Goal: Task Accomplishment & Management: Use online tool/utility

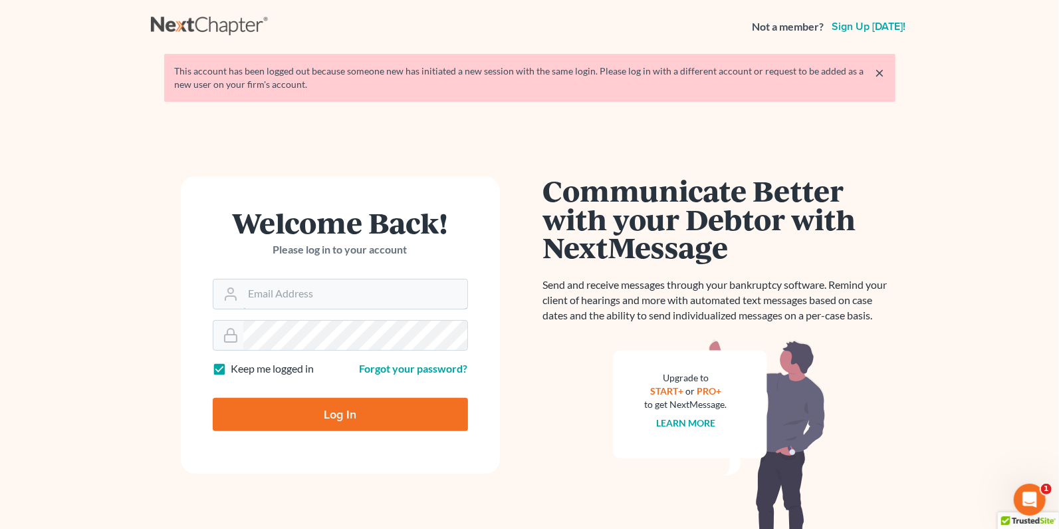
type input "[PERSON_NAME][EMAIL_ADDRESS][DOMAIN_NAME]"
click at [319, 412] on input "Log In" at bounding box center [340, 414] width 255 height 33
type input "Thinking..."
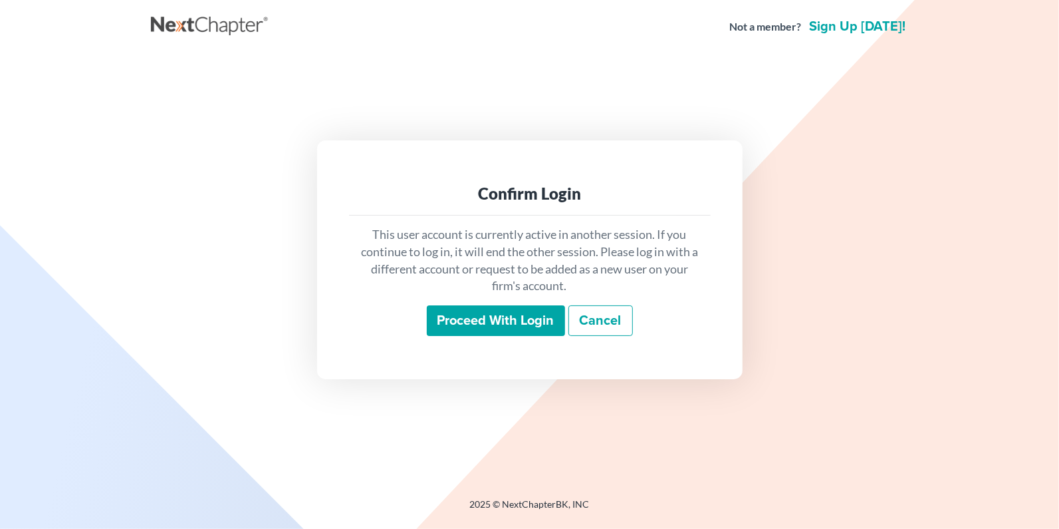
click at [498, 317] on input "Proceed with login" at bounding box center [496, 320] width 138 height 31
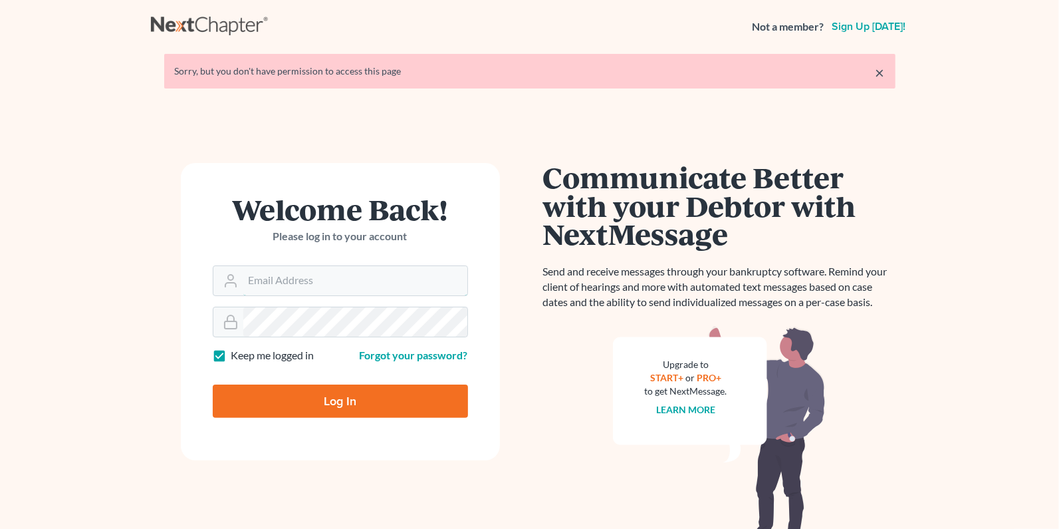
type input "[PERSON_NAME][EMAIL_ADDRESS][DOMAIN_NAME]"
click at [308, 396] on input "Log In" at bounding box center [340, 400] width 255 height 33
type input "Thinking..."
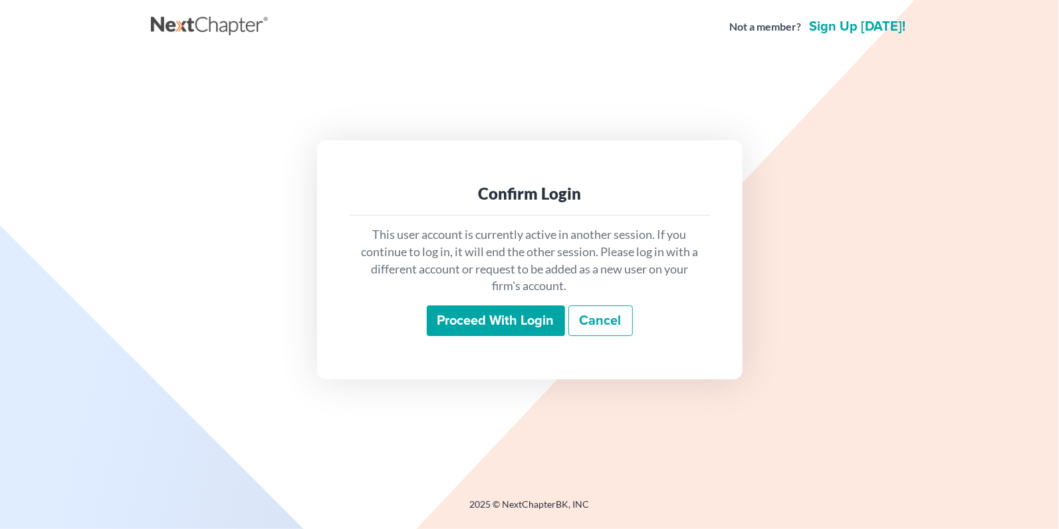
click at [516, 315] on input "Proceed with login" at bounding box center [496, 320] width 138 height 31
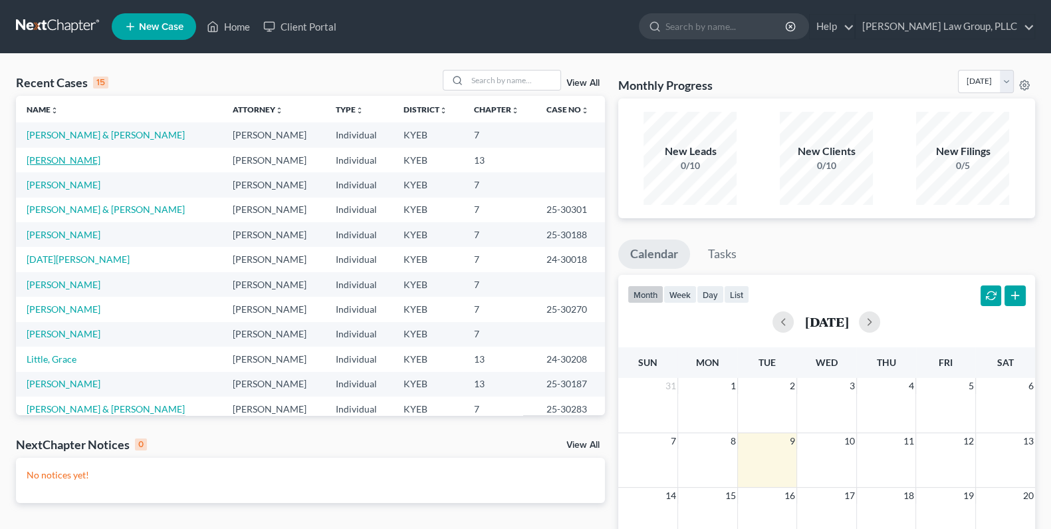
click at [59, 156] on link "[PERSON_NAME]" at bounding box center [64, 159] width 74 height 11
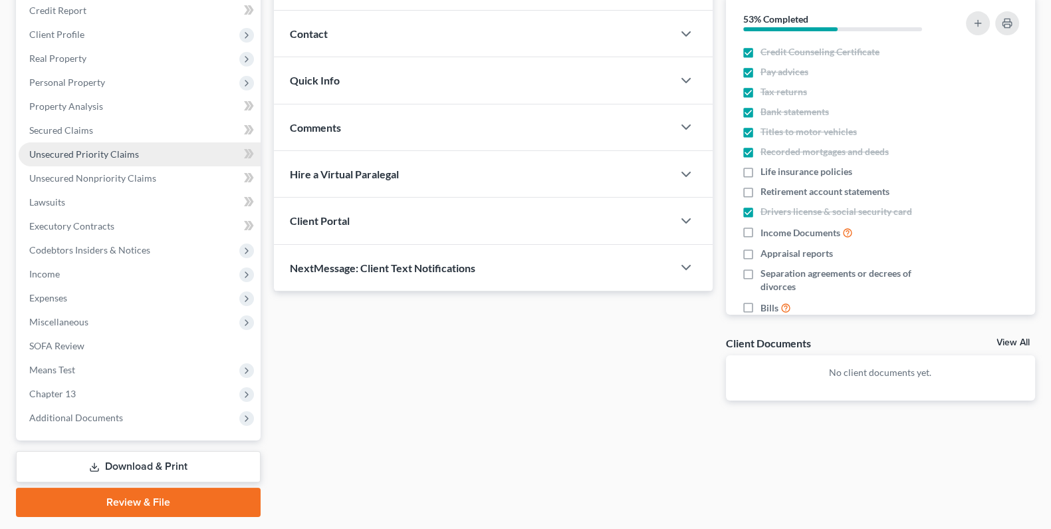
scroll to position [201, 0]
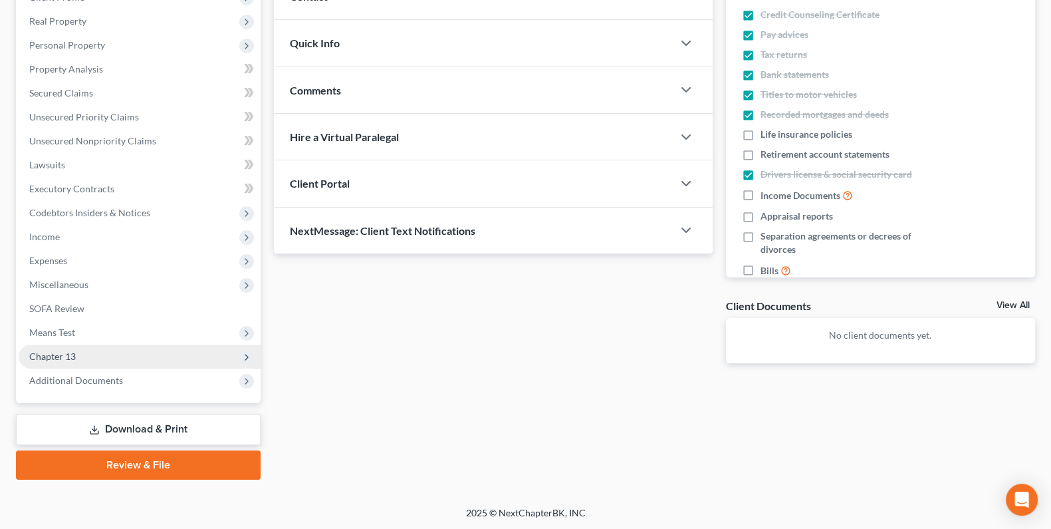
click at [92, 358] on span "Chapter 13" at bounding box center [140, 357] width 242 height 24
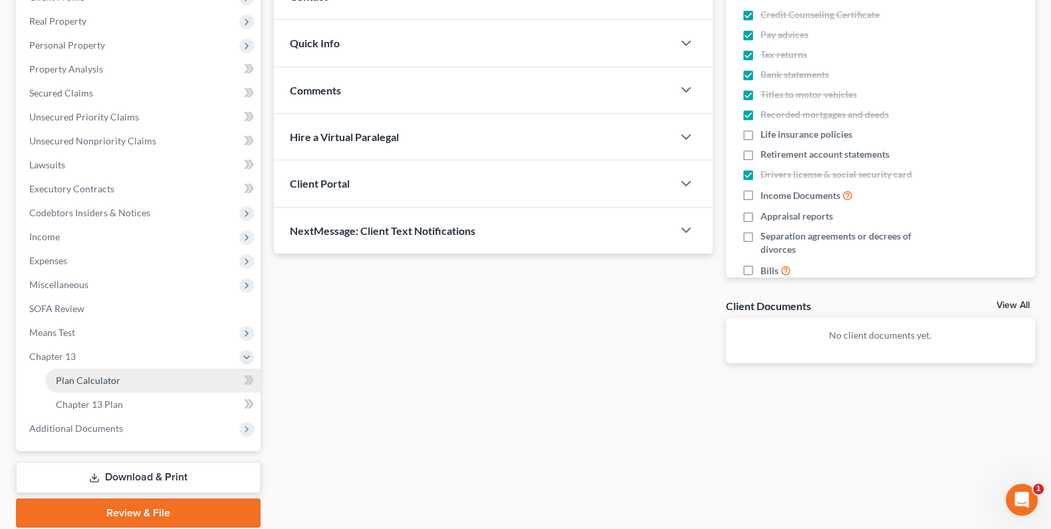
scroll to position [0, 0]
click at [152, 378] on link "Plan Calculator" at bounding box center [152, 380] width 215 height 24
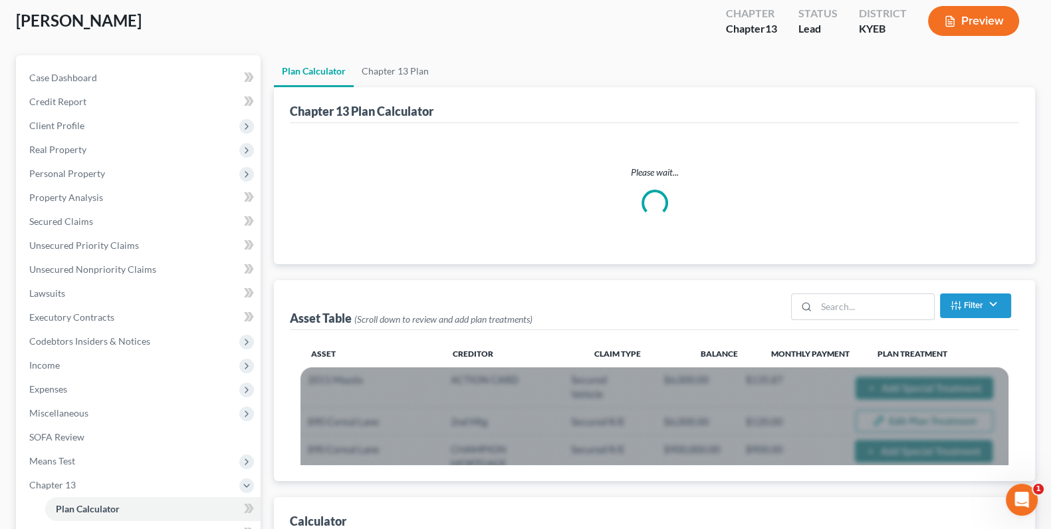
scroll to position [73, 0]
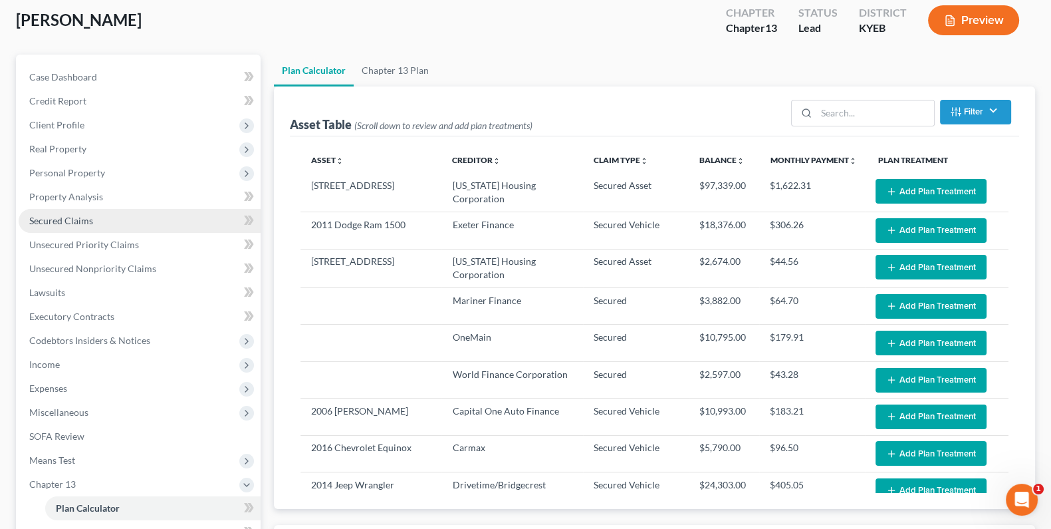
select select "59"
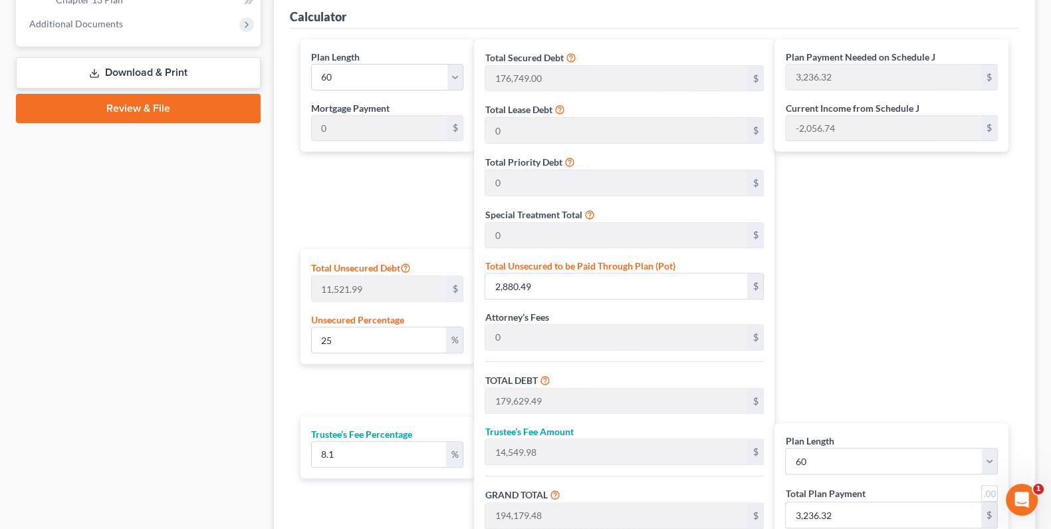
scroll to position [577, 0]
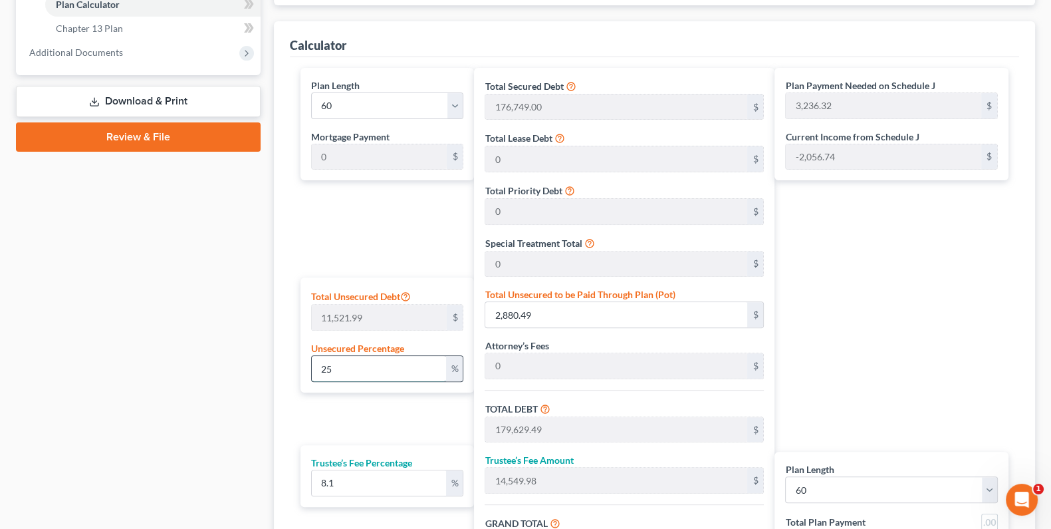
click at [357, 366] on input "25" at bounding box center [379, 368] width 134 height 25
type input "2"
type input "230.43"
type input "176,979.43"
type input "14,335.33"
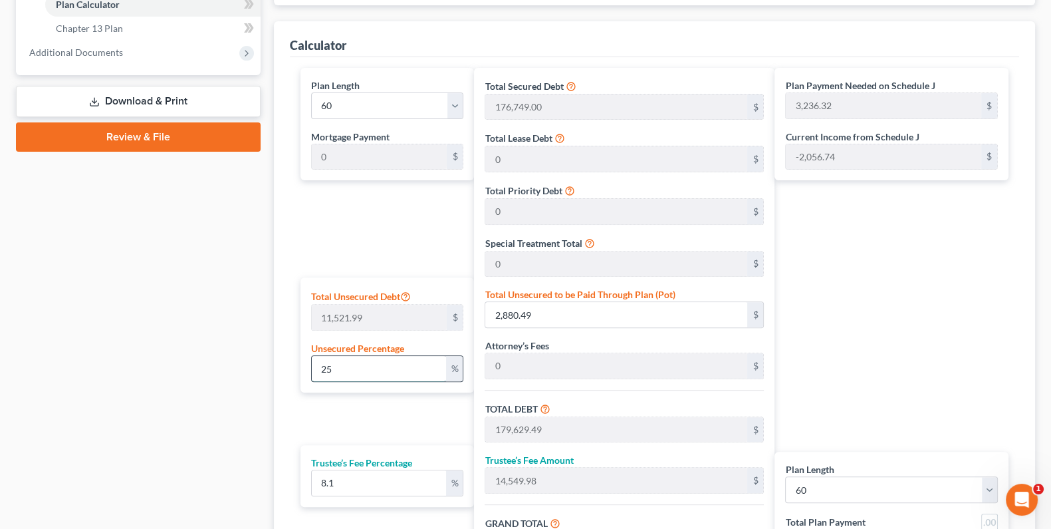
type input "191,314.77"
type input "3,188.57"
type input "176,749.00"
type input "14,316.66"
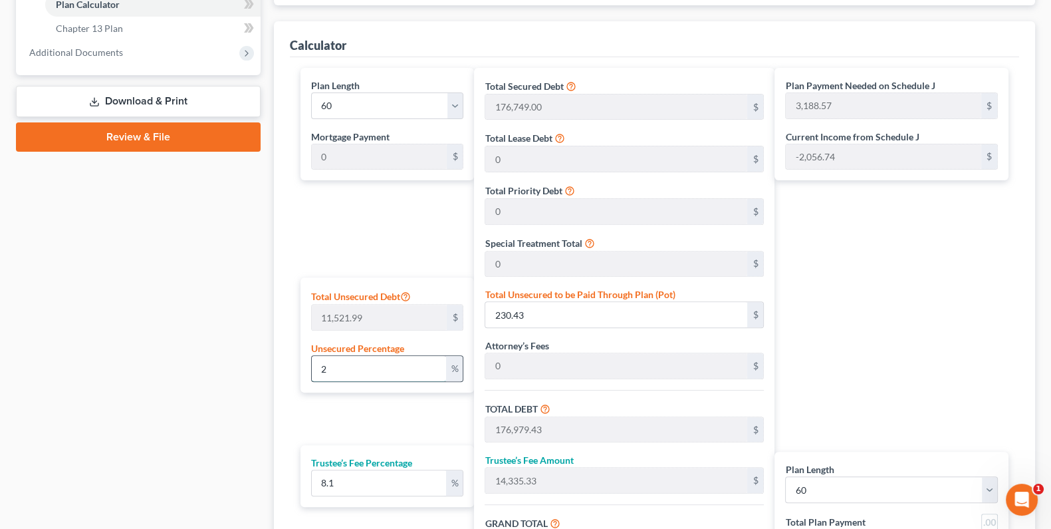
type input "191,065.66"
type input "3,184.42"
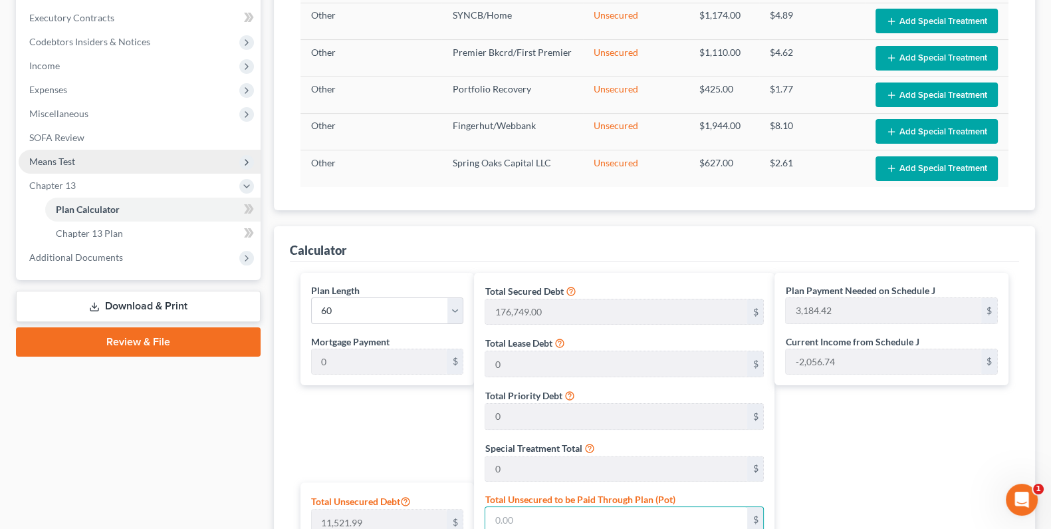
scroll to position [355, 0]
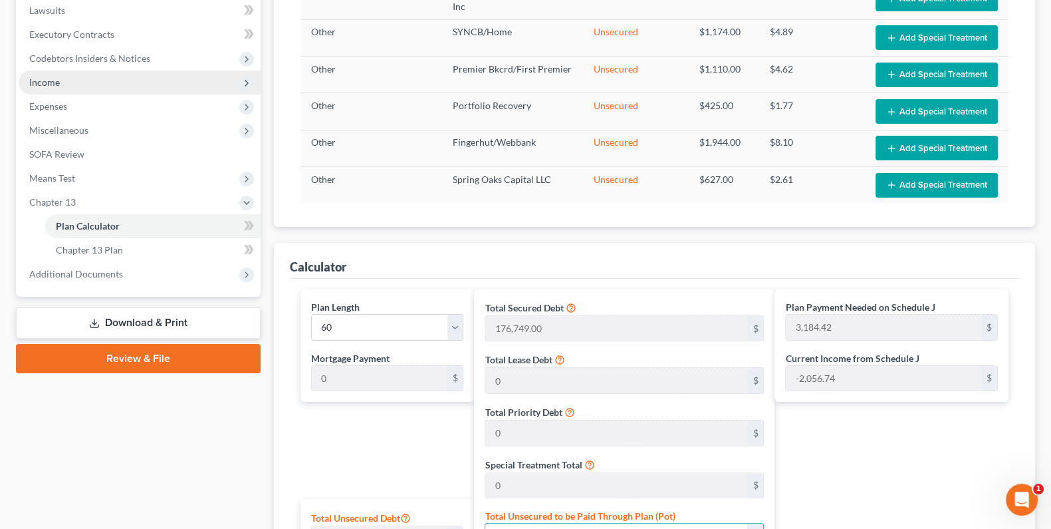
click at [47, 84] on span "Income" at bounding box center [44, 81] width 31 height 11
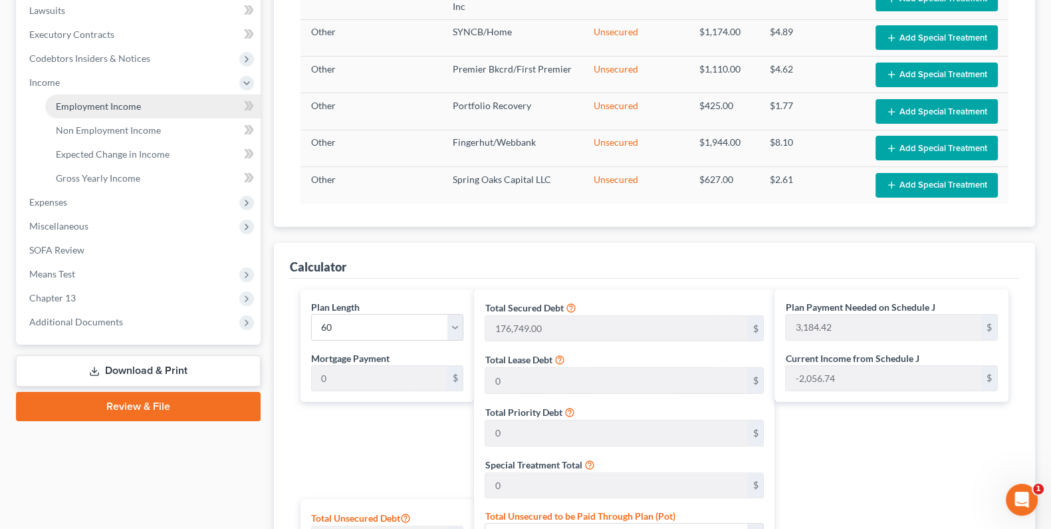
click at [61, 105] on span "Employment Income" at bounding box center [98, 105] width 85 height 11
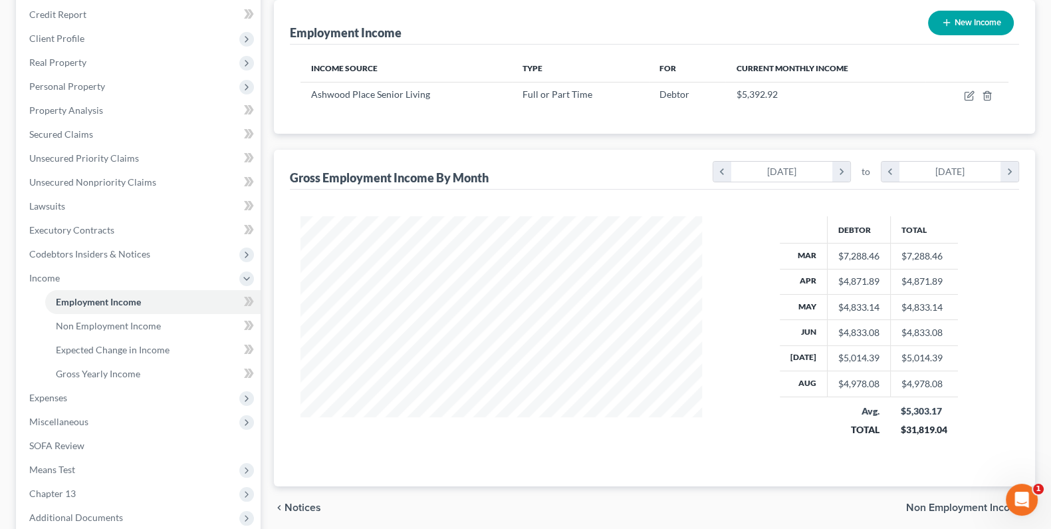
scroll to position [184, 0]
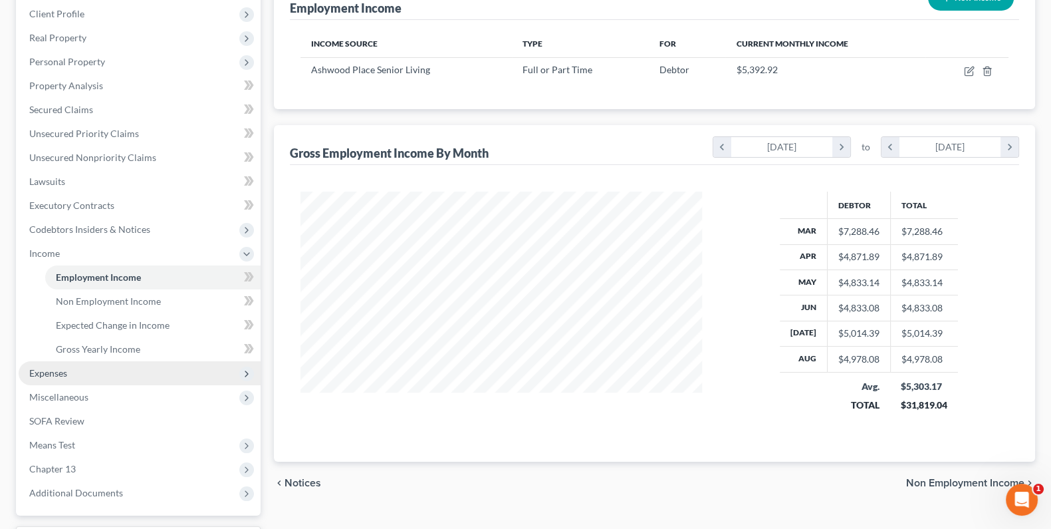
click at [60, 368] on span "Expenses" at bounding box center [48, 372] width 38 height 11
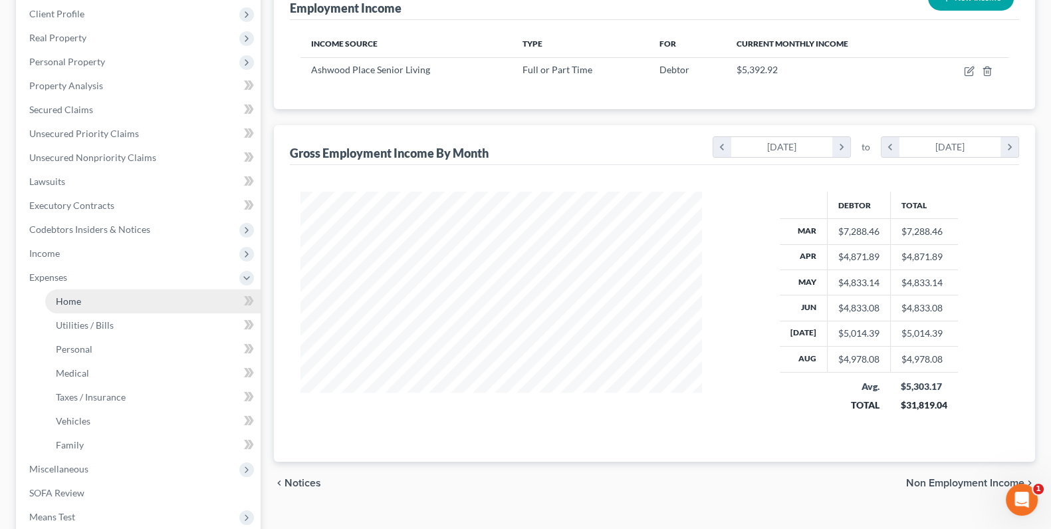
click at [112, 301] on link "Home" at bounding box center [152, 301] width 215 height 24
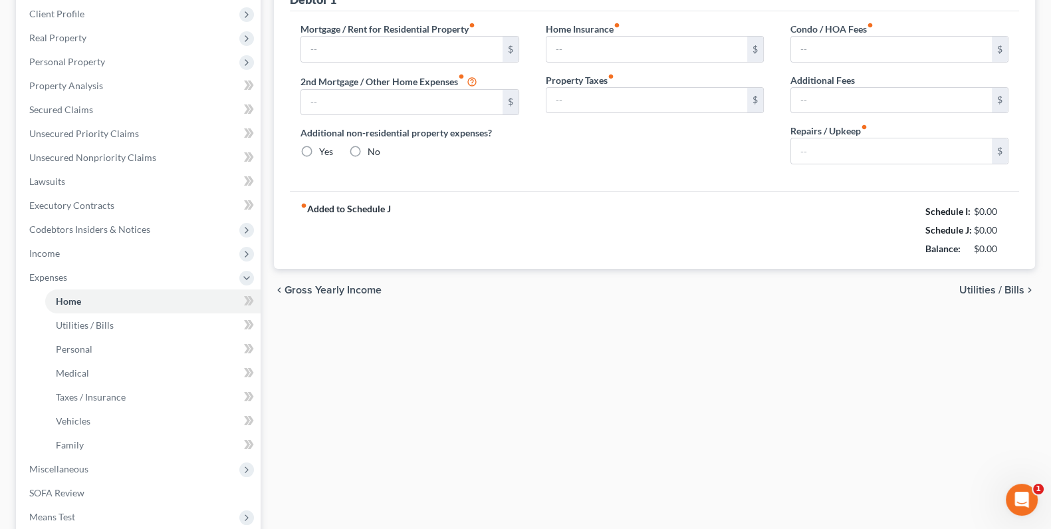
scroll to position [128, 0]
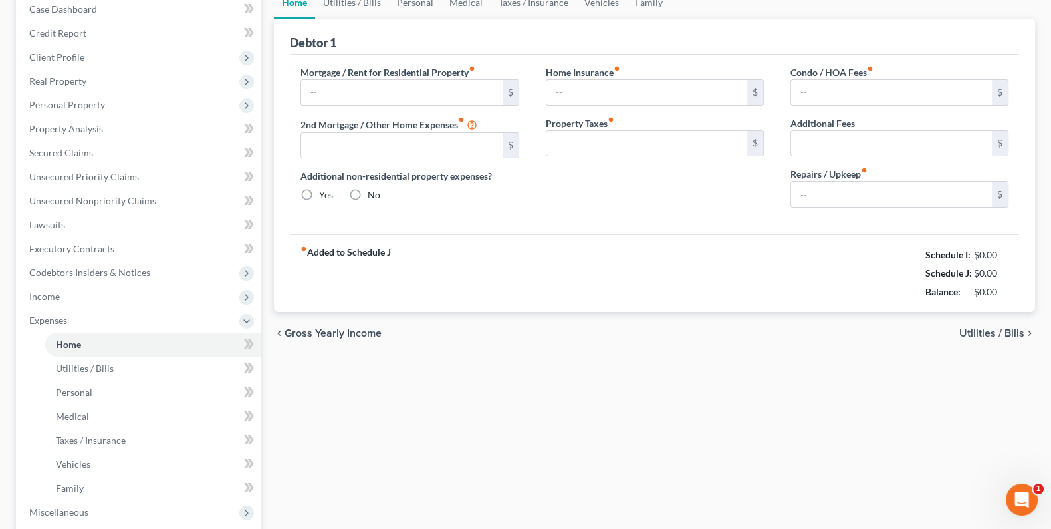
type input "874.00"
type input "0.00"
radio input "true"
type input "0.00"
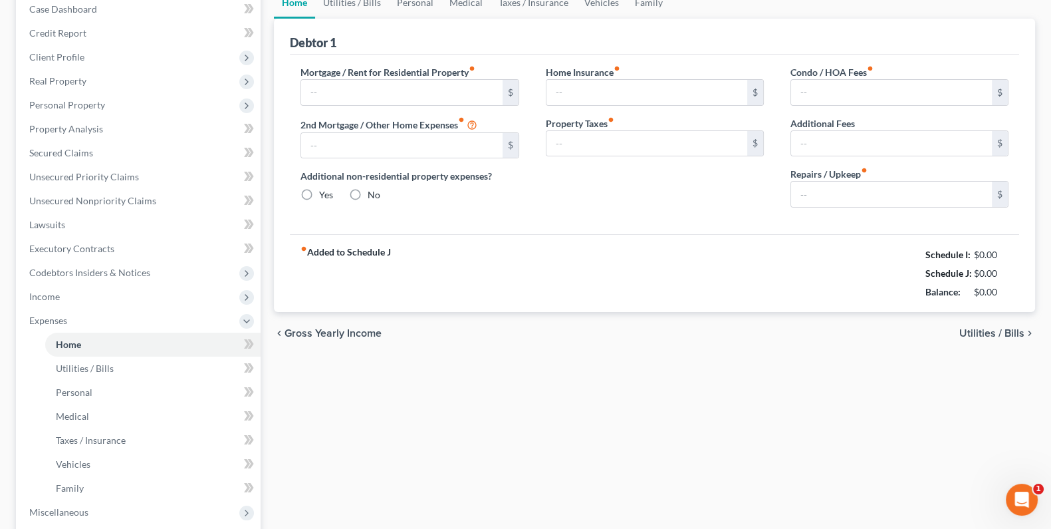
type input "0.00"
type input "300.00"
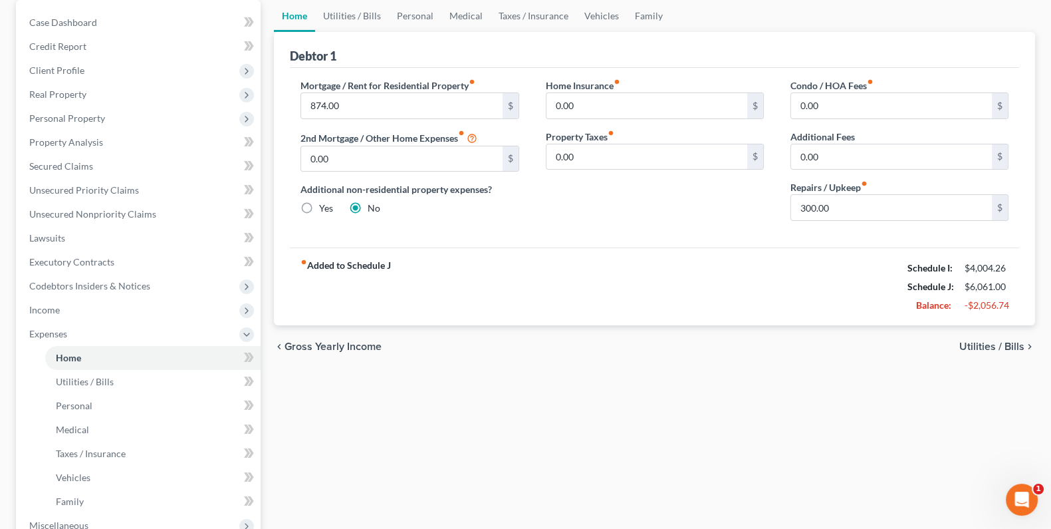
scroll to position [0, 0]
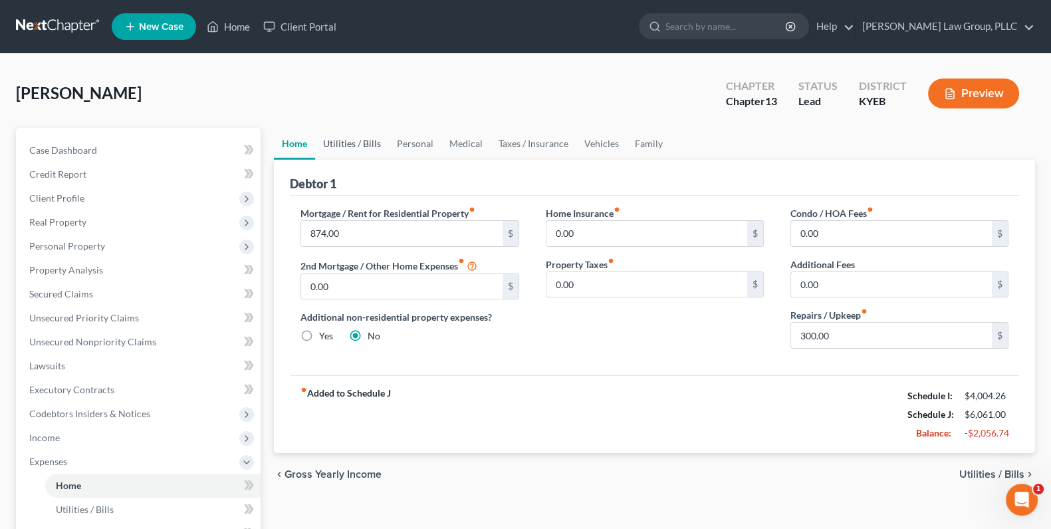
click at [362, 144] on link "Utilities / Bills" at bounding box center [352, 144] width 74 height 32
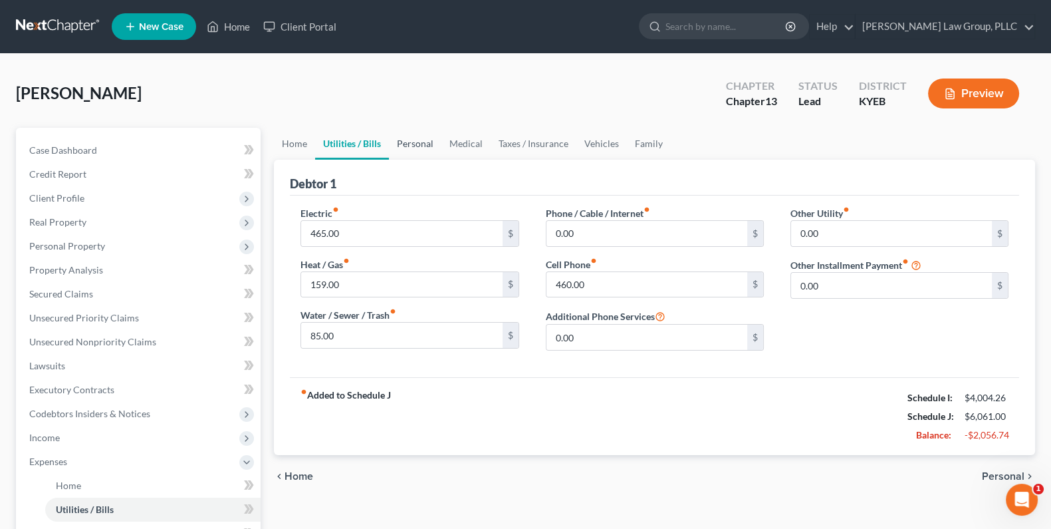
click at [406, 138] on link "Personal" at bounding box center [415, 144] width 53 height 32
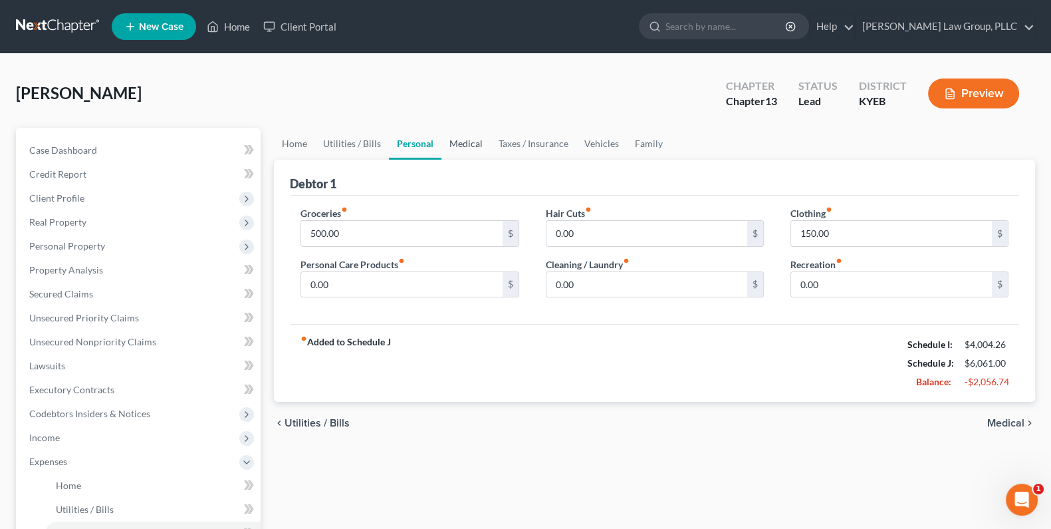
click at [463, 140] on link "Medical" at bounding box center [466, 144] width 49 height 32
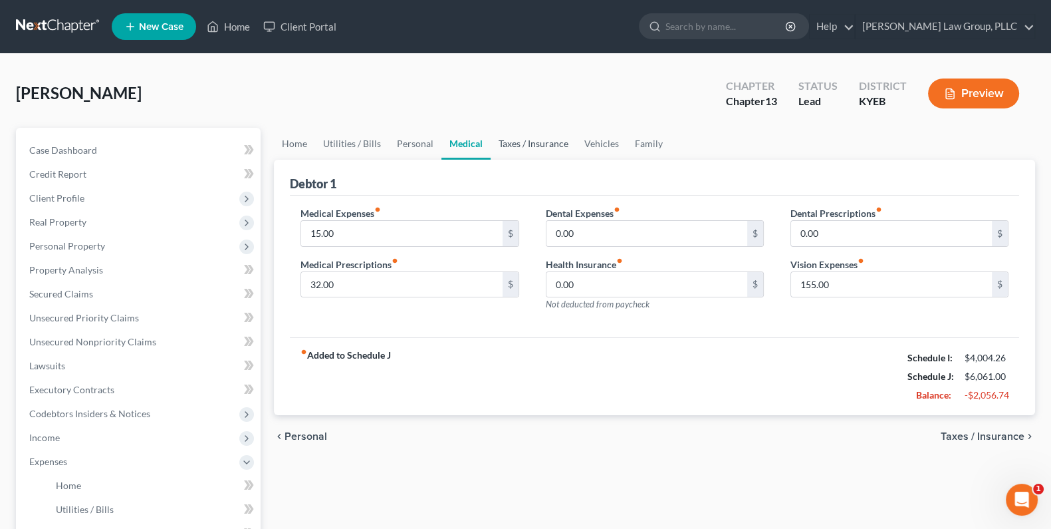
click at [542, 141] on link "Taxes / Insurance" at bounding box center [534, 144] width 86 height 32
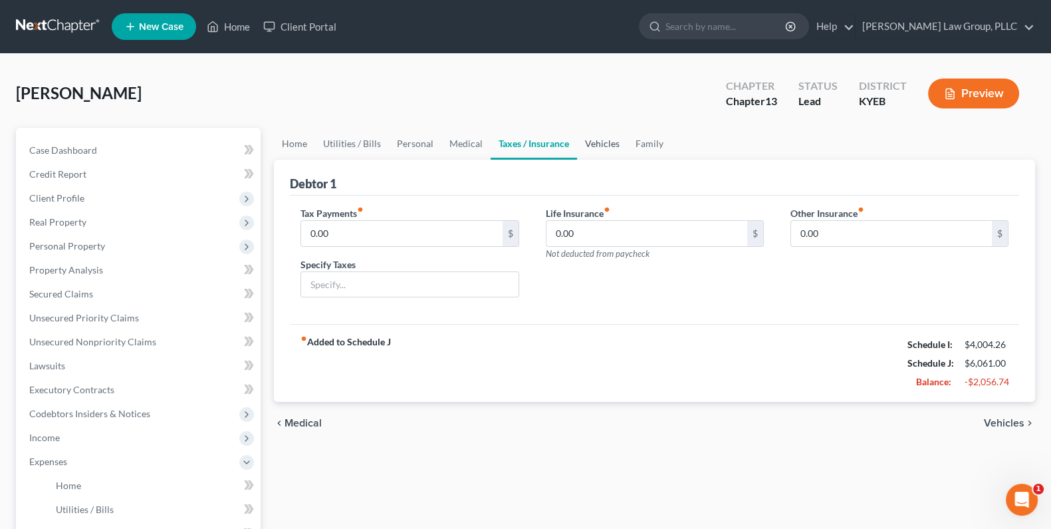
click at [615, 143] on link "Vehicles" at bounding box center [602, 144] width 51 height 32
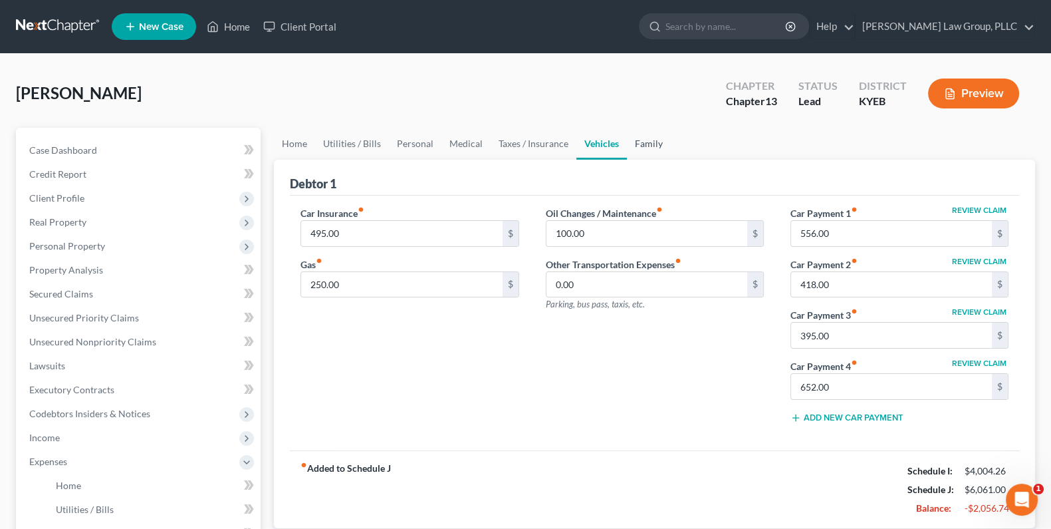
click at [651, 142] on link "Family" at bounding box center [649, 144] width 44 height 32
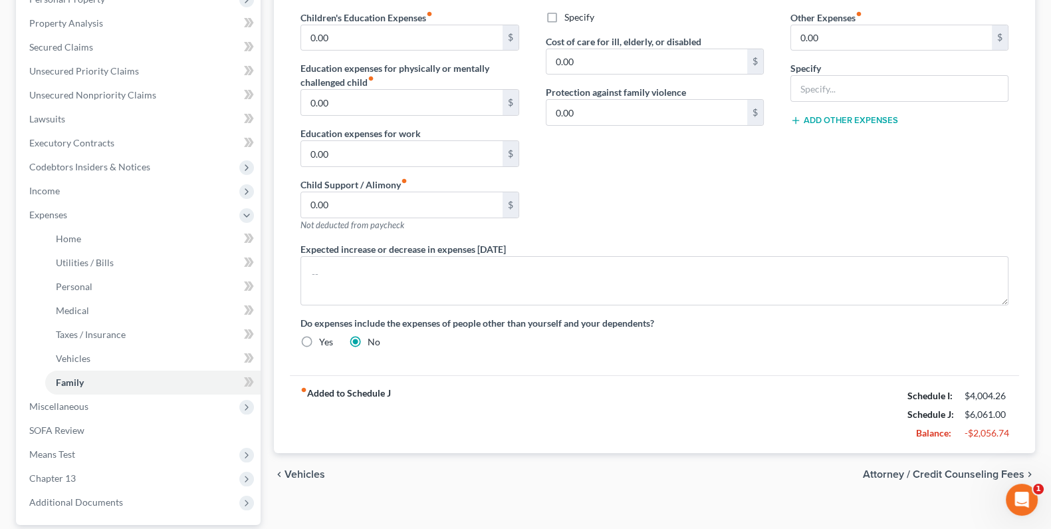
scroll to position [368, 0]
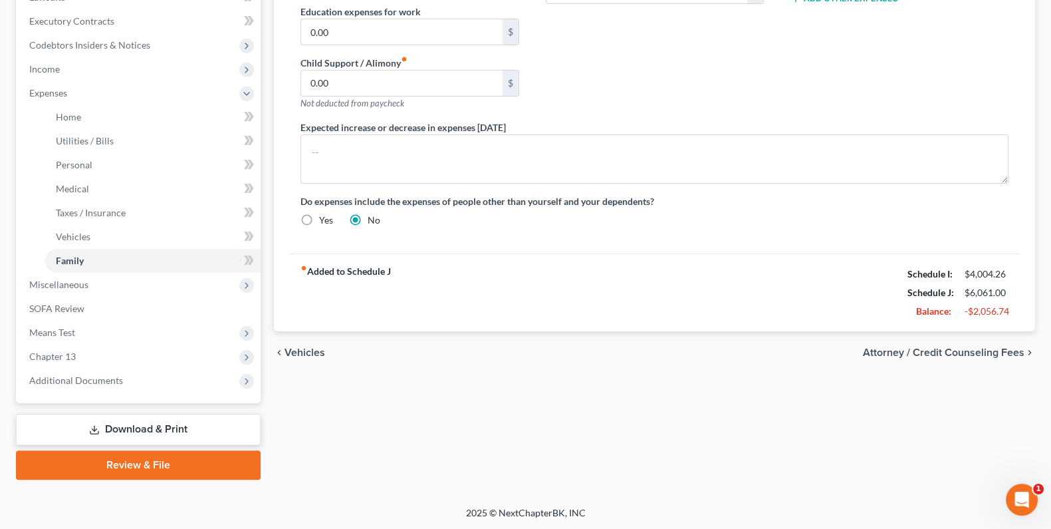
click at [130, 426] on link "Download & Print" at bounding box center [138, 429] width 245 height 31
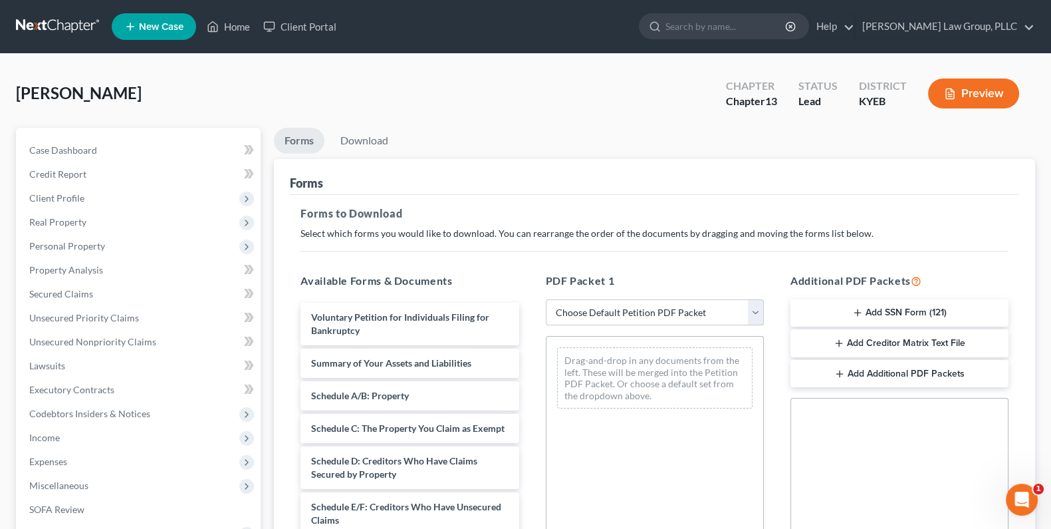
click at [756, 305] on select "Choose Default Petition PDF Packet Complete Bankruptcy Petition (all forms and …" at bounding box center [655, 312] width 218 height 27
select select "0"
click at [549, 299] on select "Choose Default Petition PDF Packet Complete Bankruptcy Petition (all forms and …" at bounding box center [655, 312] width 218 height 27
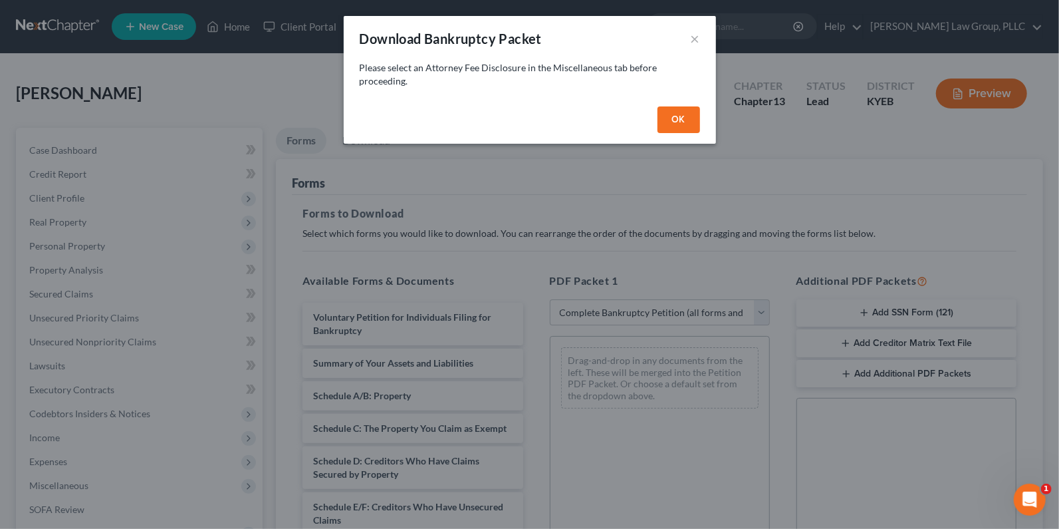
click at [660, 117] on button "OK" at bounding box center [679, 119] width 43 height 27
select select
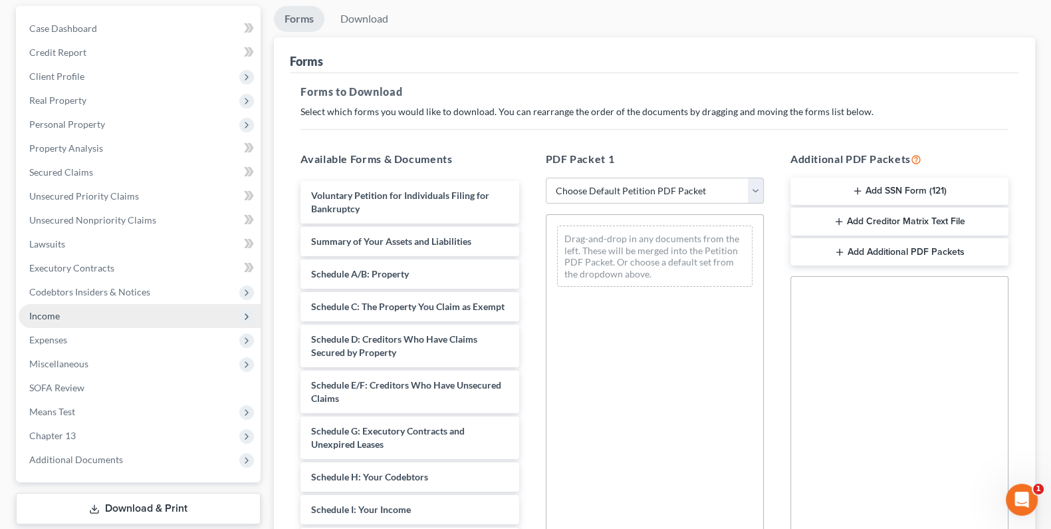
scroll to position [148, 0]
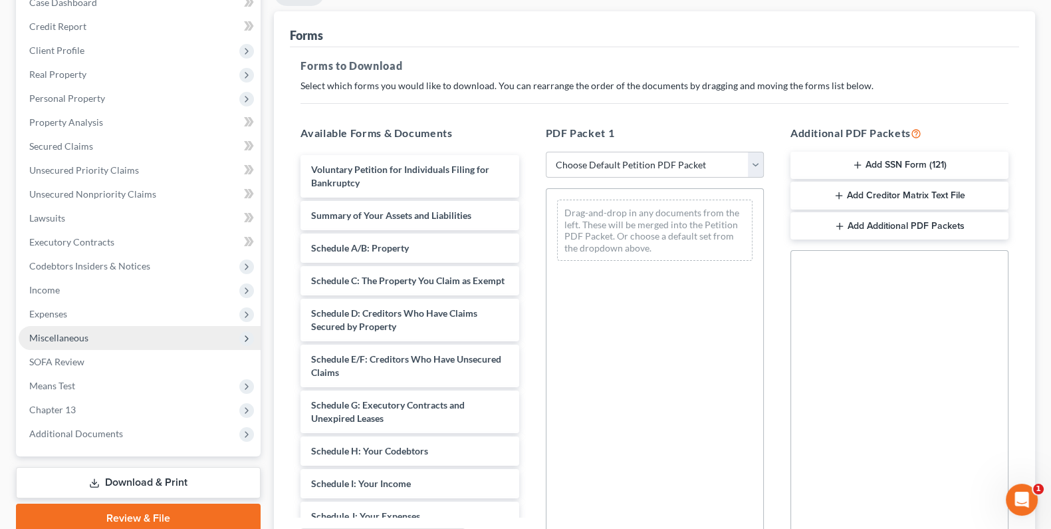
click at [58, 340] on span "Miscellaneous" at bounding box center [58, 337] width 59 height 11
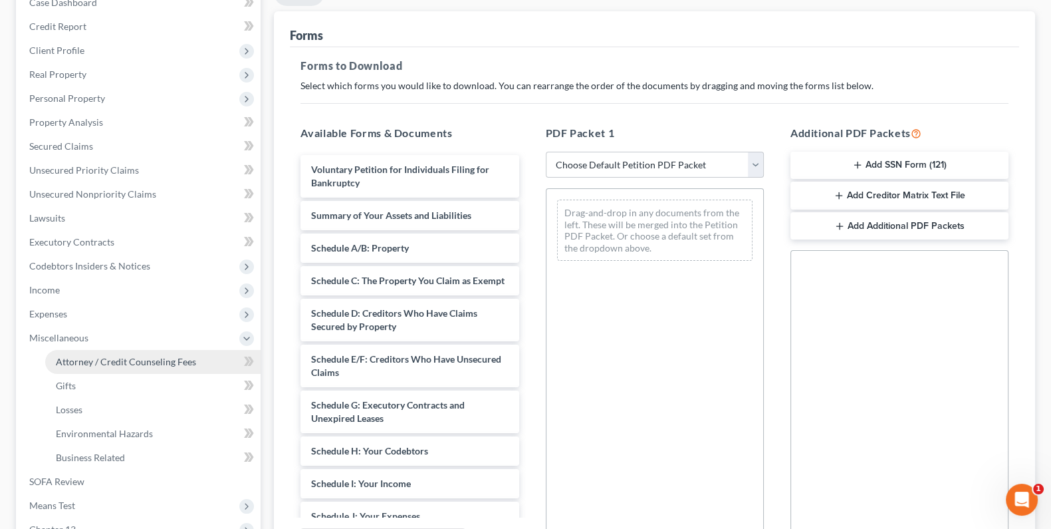
click at [67, 352] on link "Attorney / Credit Counseling Fees" at bounding box center [152, 362] width 215 height 24
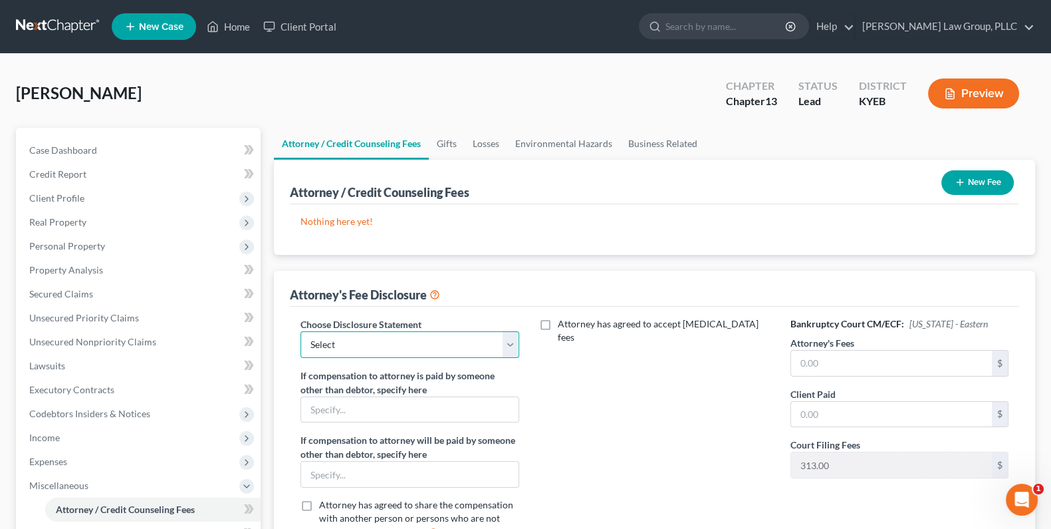
click at [503, 339] on select "Select Attorney" at bounding box center [410, 344] width 218 height 27
select select "0"
click at [301, 331] on select "Select Attorney" at bounding box center [410, 344] width 218 height 27
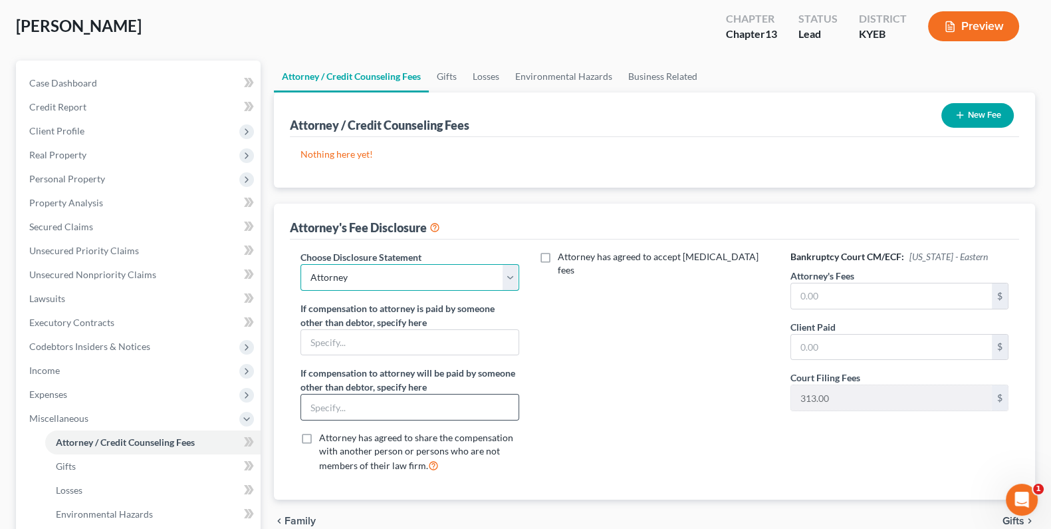
scroll to position [73, 0]
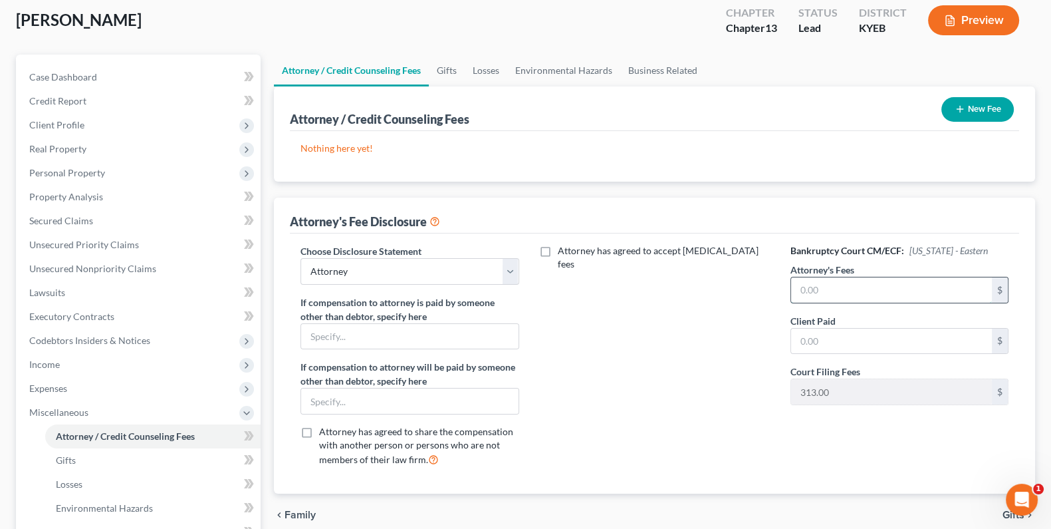
click at [853, 287] on input "text" at bounding box center [891, 289] width 201 height 25
type input "0"
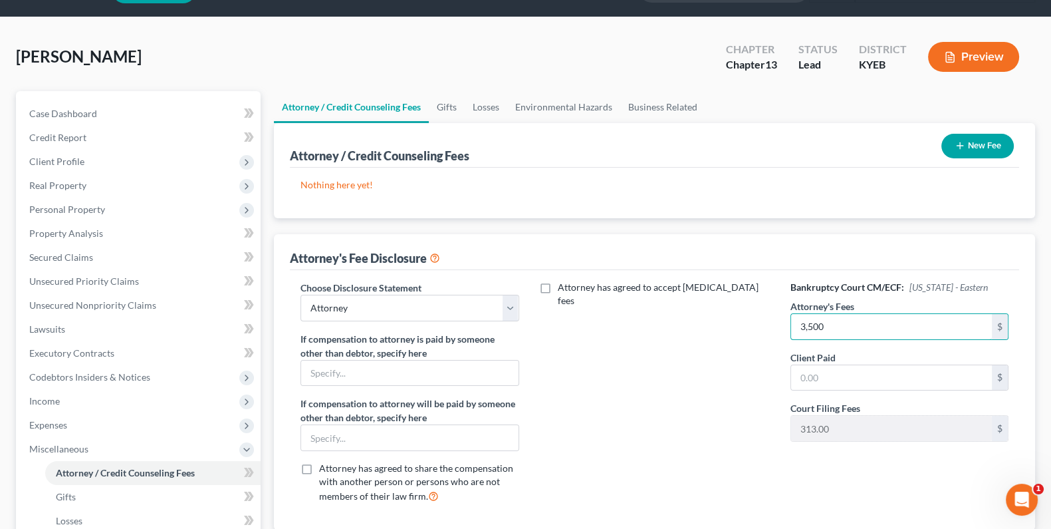
type input "3,500"
click at [976, 142] on button "New Fee" at bounding box center [978, 146] width 72 height 25
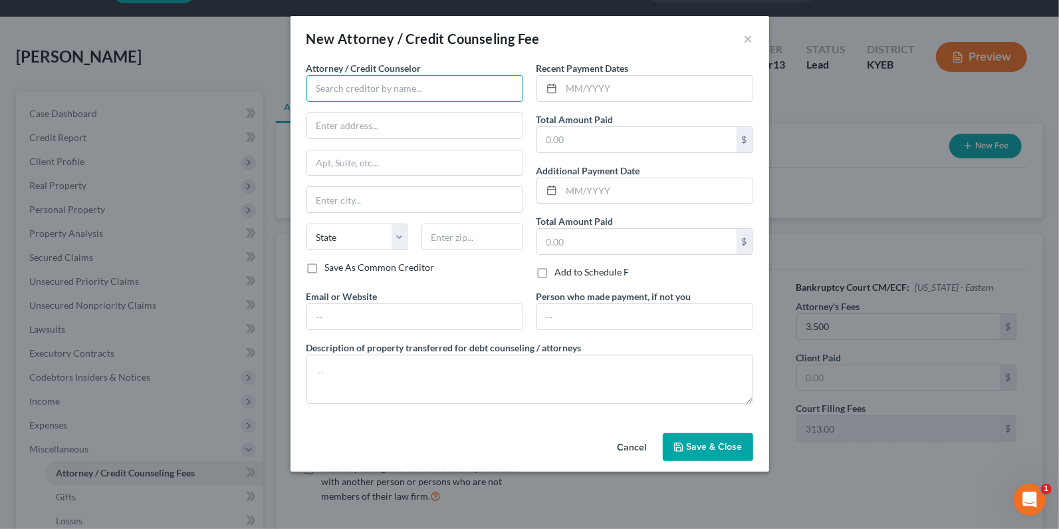
click at [384, 96] on input "text" at bounding box center [415, 88] width 217 height 27
type input "[PERSON_NAME] Law Group, PLLC"
type input "[STREET_ADDRESS]"
type input "Frankfort"
select select "18"
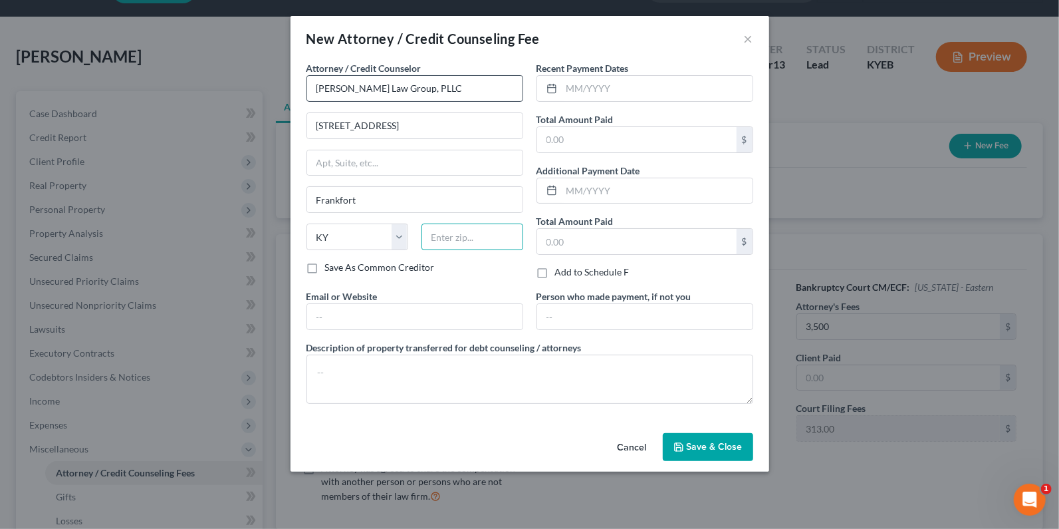
type input "40601"
type input "[PERSON_NAME][EMAIL_ADDRESS][DOMAIN_NAME]"
click at [684, 438] on button "Save & Close" at bounding box center [708, 447] width 90 height 28
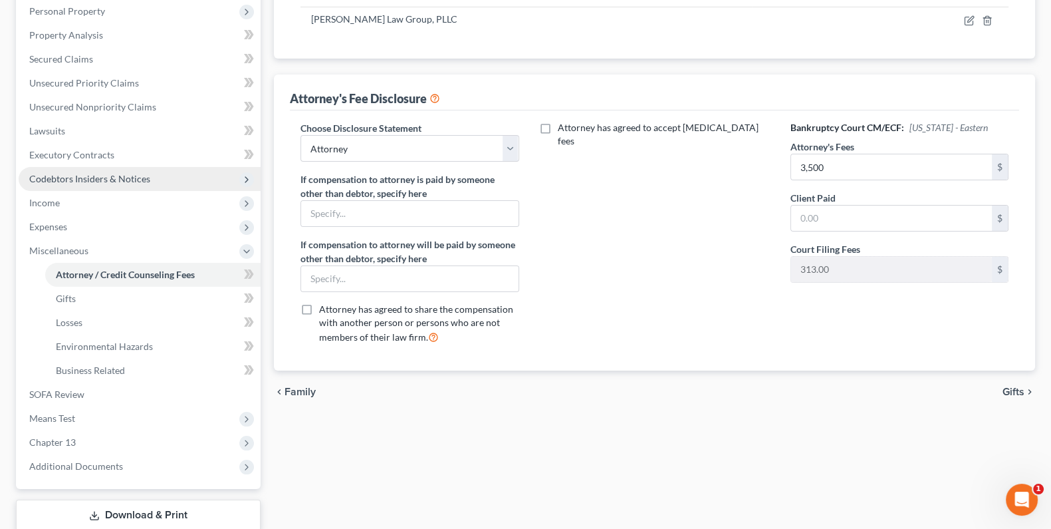
scroll to position [295, 0]
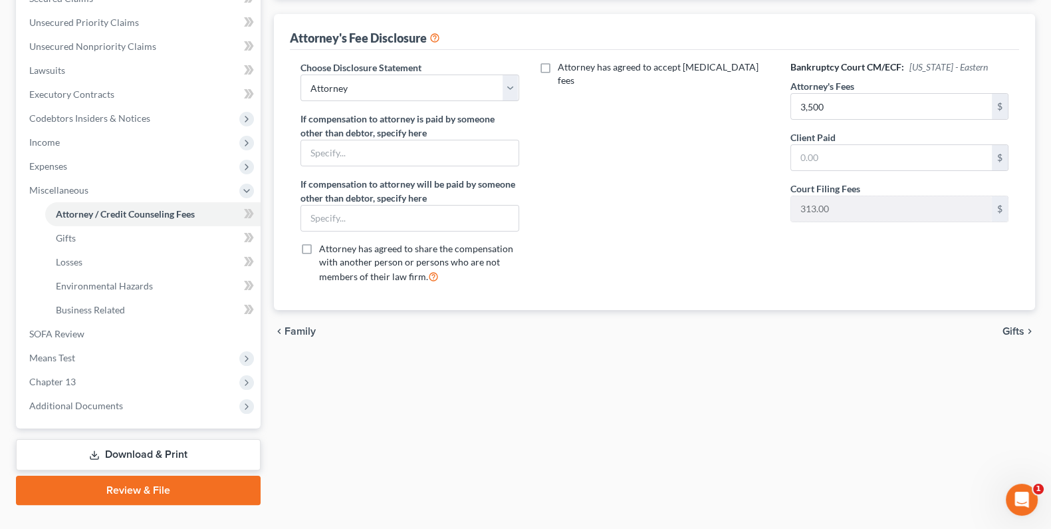
click at [118, 449] on link "Download & Print" at bounding box center [138, 454] width 245 height 31
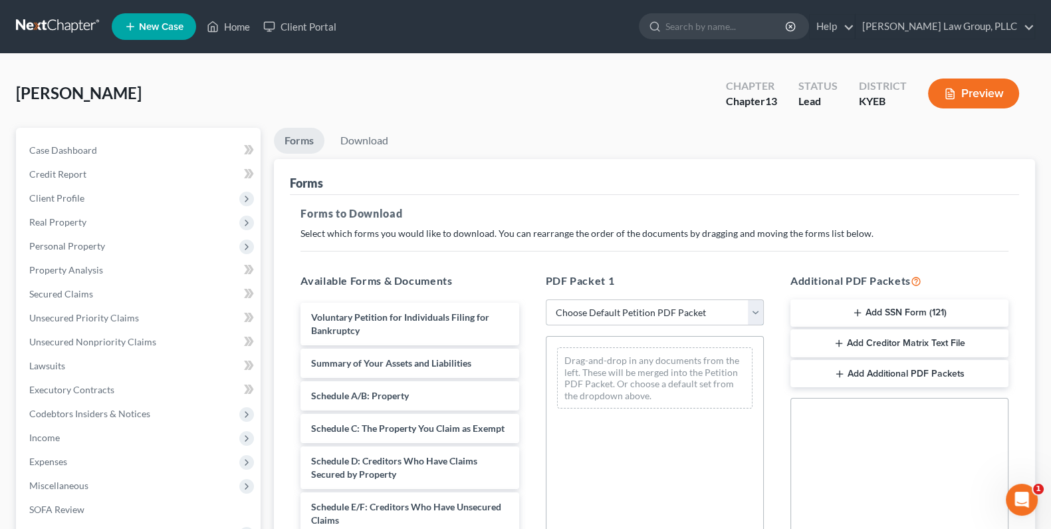
click at [750, 309] on select "Choose Default Petition PDF Packet Complete Bankruptcy Petition (all forms and …" at bounding box center [655, 312] width 218 height 27
select select "0"
click at [546, 299] on select "Choose Default Petition PDF Packet Complete Bankruptcy Petition (all forms and …" at bounding box center [655, 312] width 218 height 27
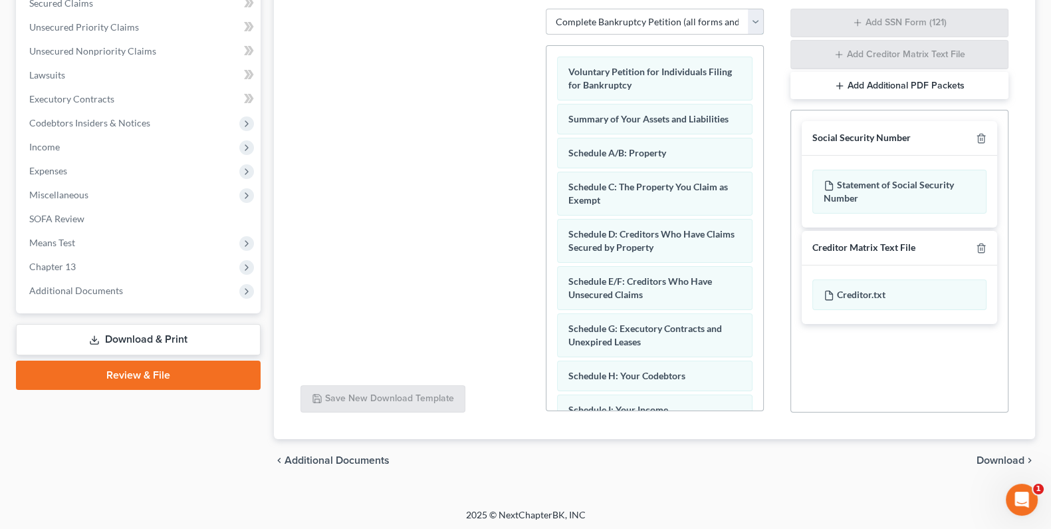
scroll to position [292, 0]
click at [986, 456] on span "Download" at bounding box center [1001, 459] width 48 height 11
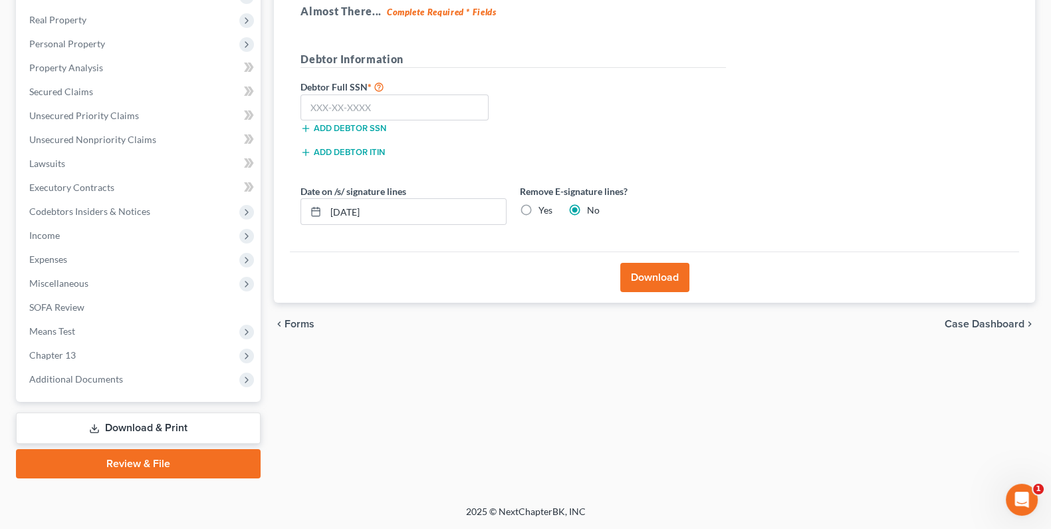
scroll to position [201, 0]
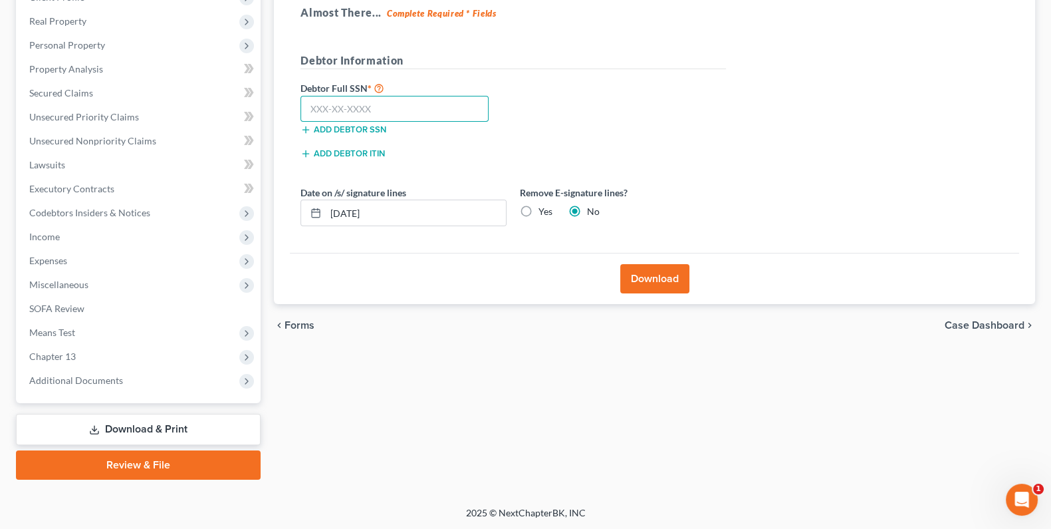
click at [370, 110] on input "text" at bounding box center [395, 109] width 188 height 27
type input "321-32-1321"
click at [666, 275] on button "Download" at bounding box center [655, 278] width 69 height 29
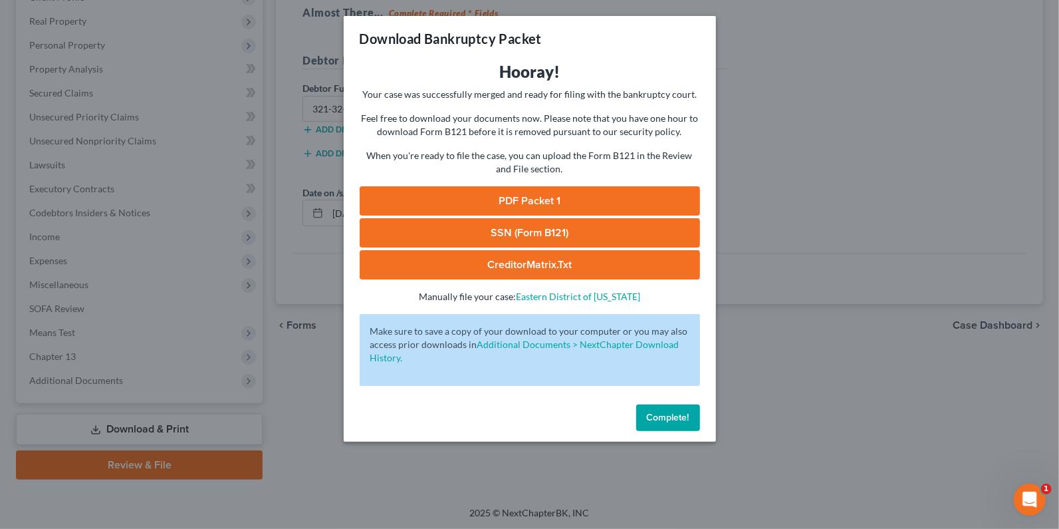
click at [565, 208] on link "PDF Packet 1" at bounding box center [530, 200] width 341 height 29
click at [679, 417] on span "Complete!" at bounding box center [668, 417] width 43 height 11
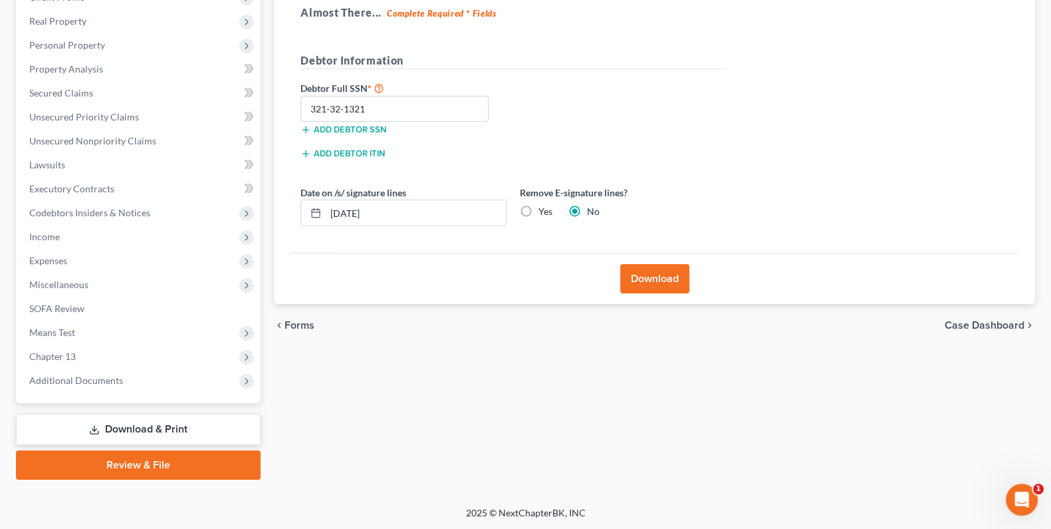
click at [138, 430] on link "Download & Print" at bounding box center [138, 429] width 245 height 31
click at [170, 422] on link "Download & Print" at bounding box center [138, 429] width 245 height 31
click at [150, 464] on link "Review & File" at bounding box center [138, 464] width 245 height 29
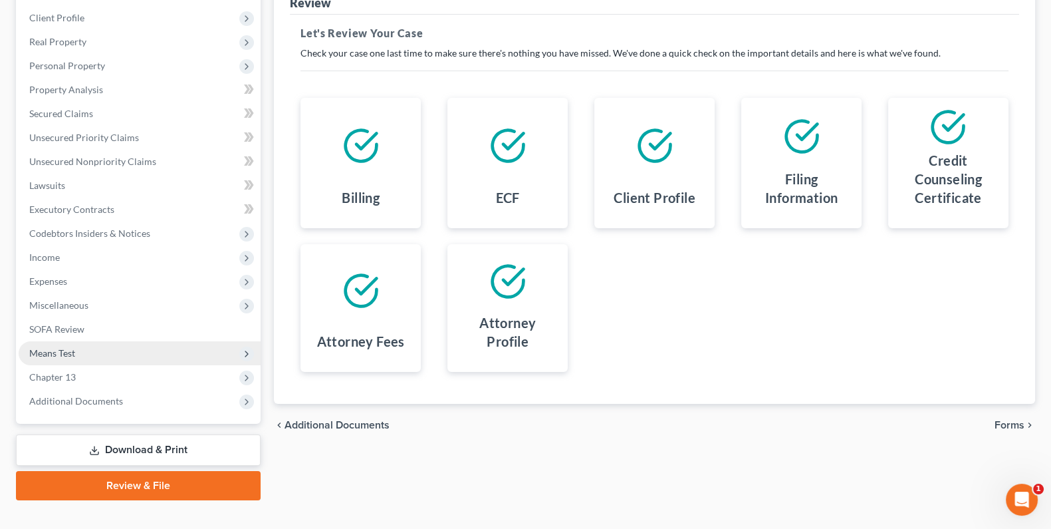
scroll to position [184, 0]
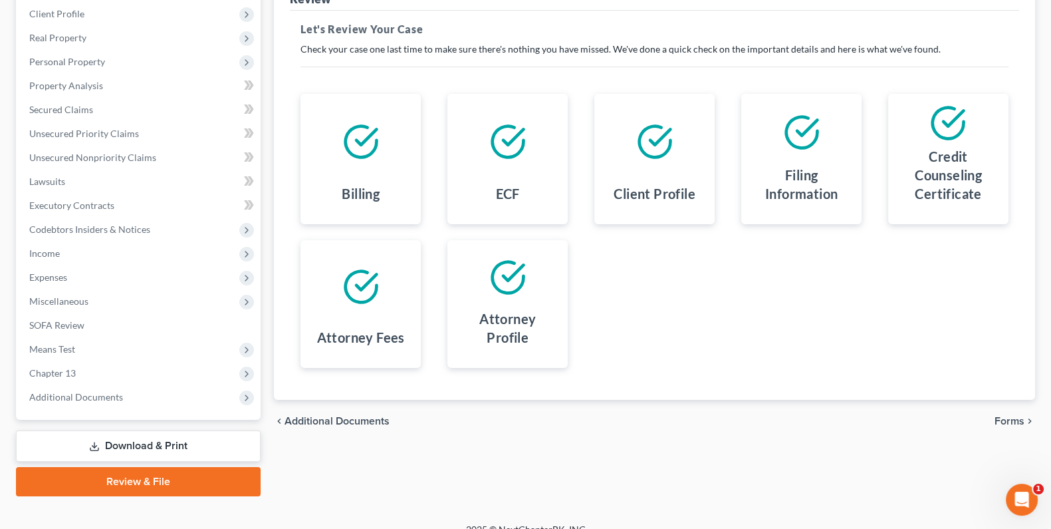
click at [135, 439] on link "Download & Print" at bounding box center [138, 445] width 245 height 31
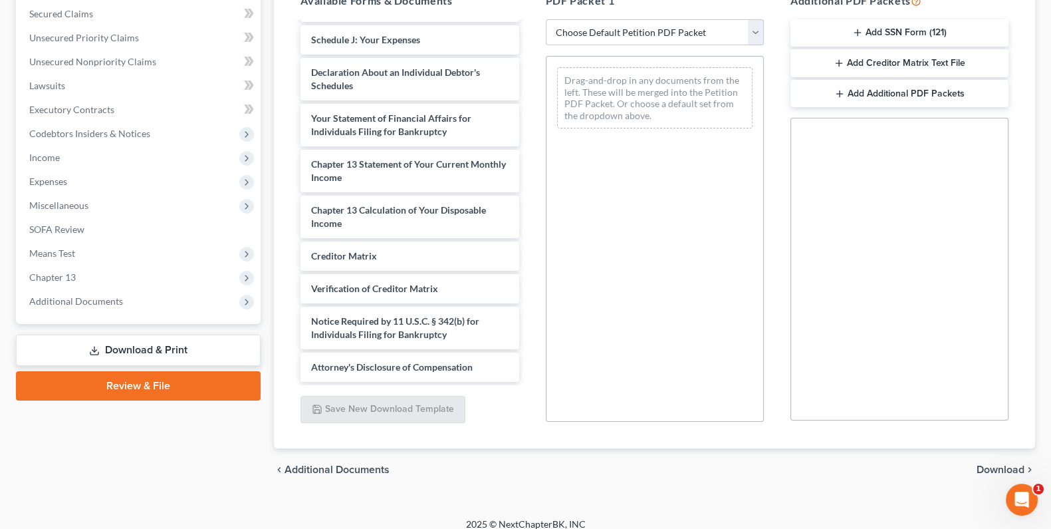
scroll to position [291, 0]
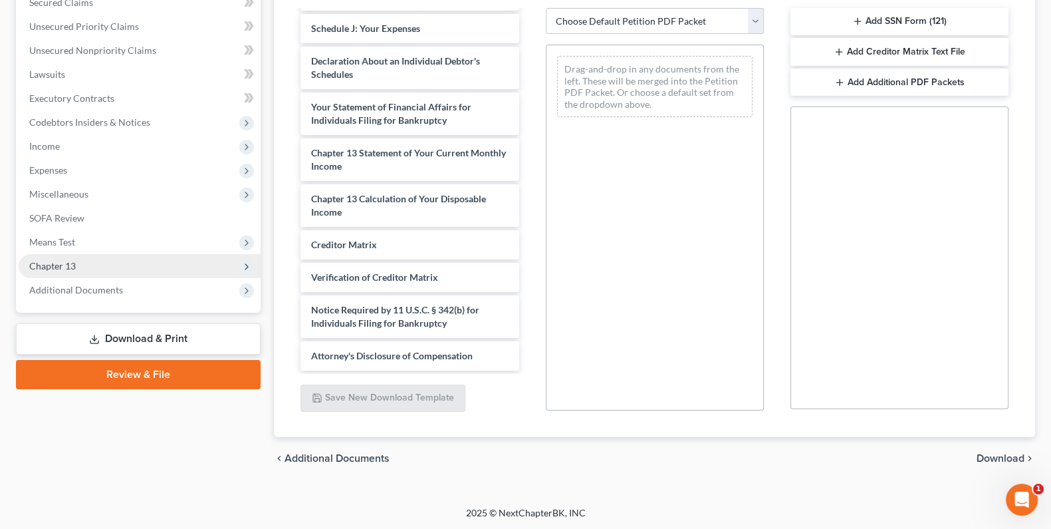
click at [72, 267] on span "Chapter 13" at bounding box center [52, 265] width 47 height 11
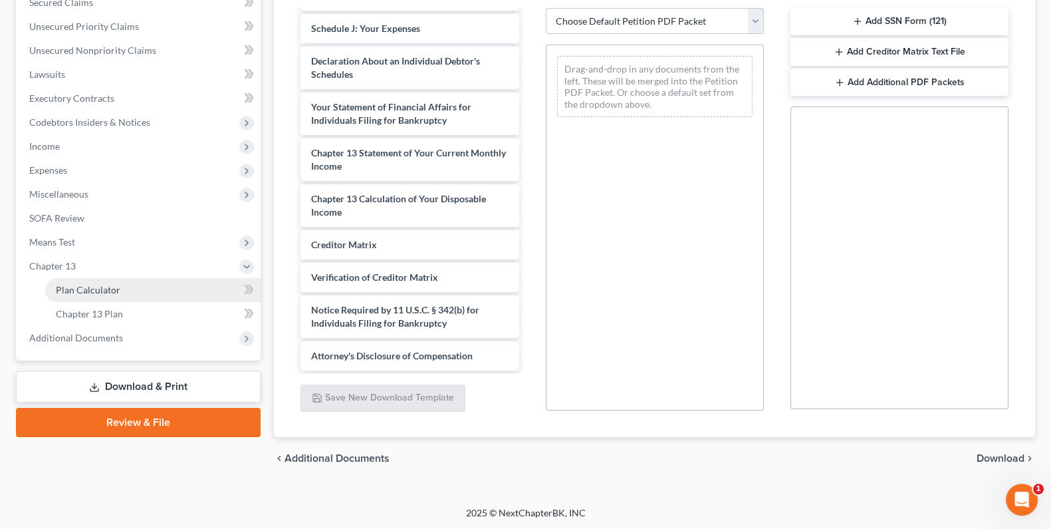
click at [87, 285] on span "Plan Calculator" at bounding box center [88, 289] width 65 height 11
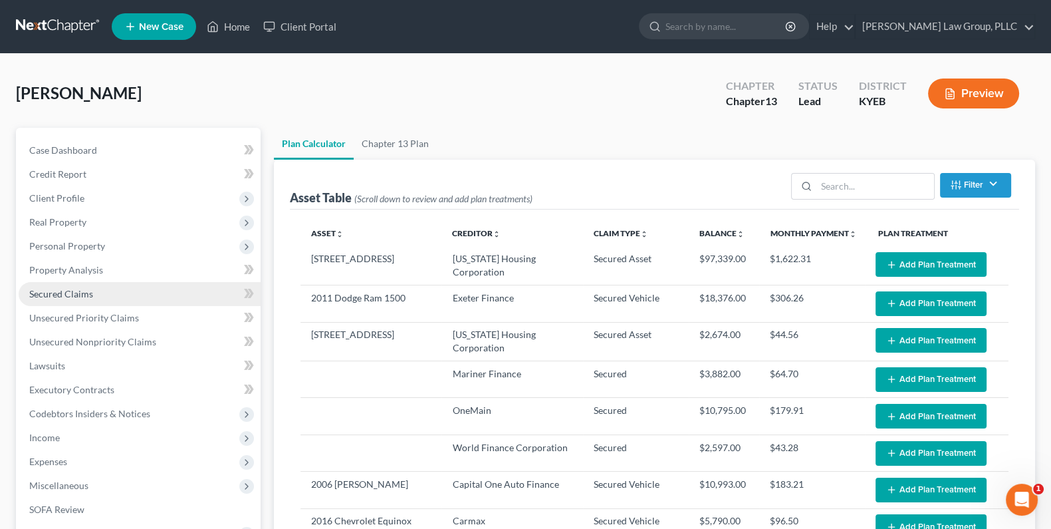
select select "59"
click at [394, 148] on link "Chapter 13 Plan" at bounding box center [395, 144] width 83 height 32
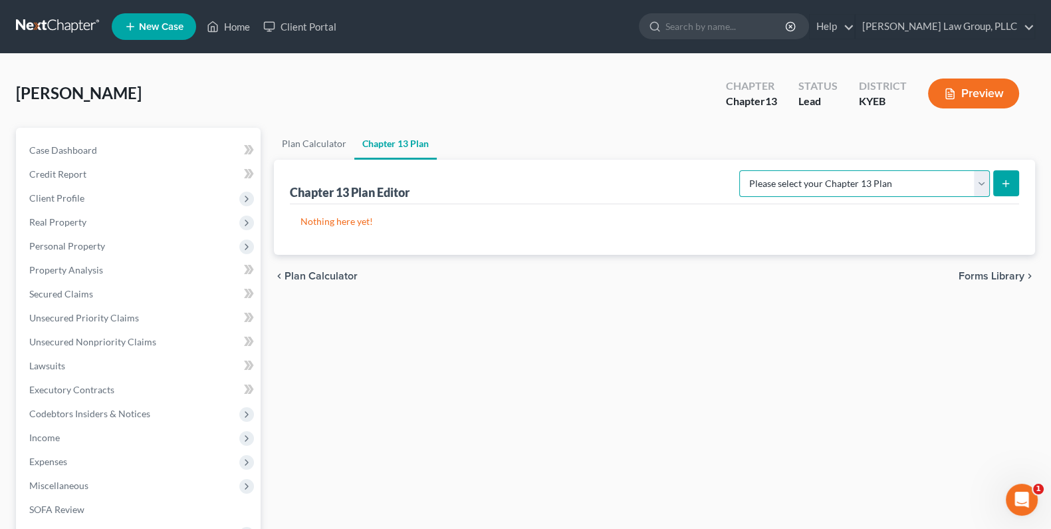
click at [979, 180] on select "Please select your Chapter 13 Plan Eastern District of [US_STATE] - Plan Revise…" at bounding box center [865, 183] width 251 height 27
select select "3"
click at [740, 170] on select "Please select your Chapter 13 Plan Eastern District of [US_STATE] - Plan Revise…" at bounding box center [865, 183] width 251 height 27
click at [1011, 178] on icon "submit" at bounding box center [1006, 183] width 11 height 11
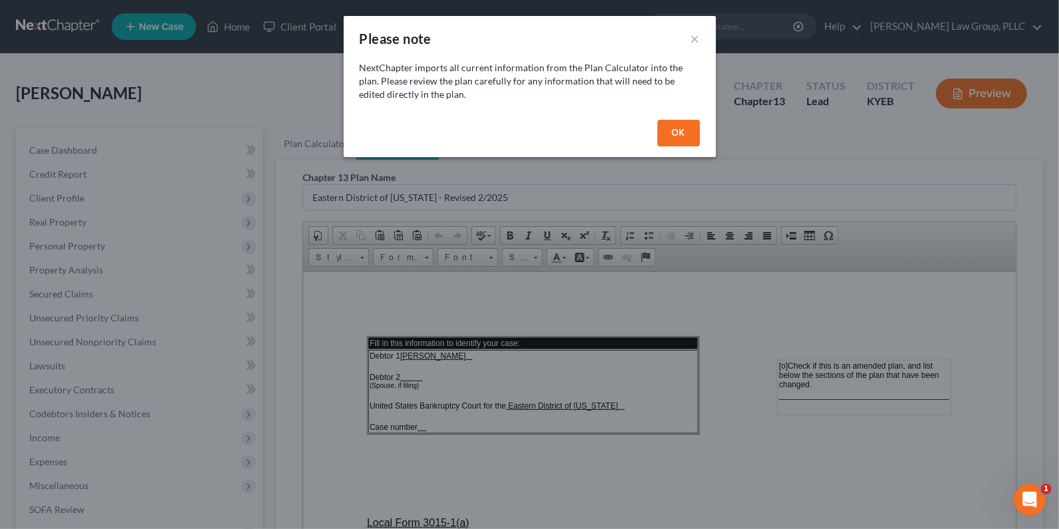
click at [692, 143] on button "OK" at bounding box center [679, 133] width 43 height 27
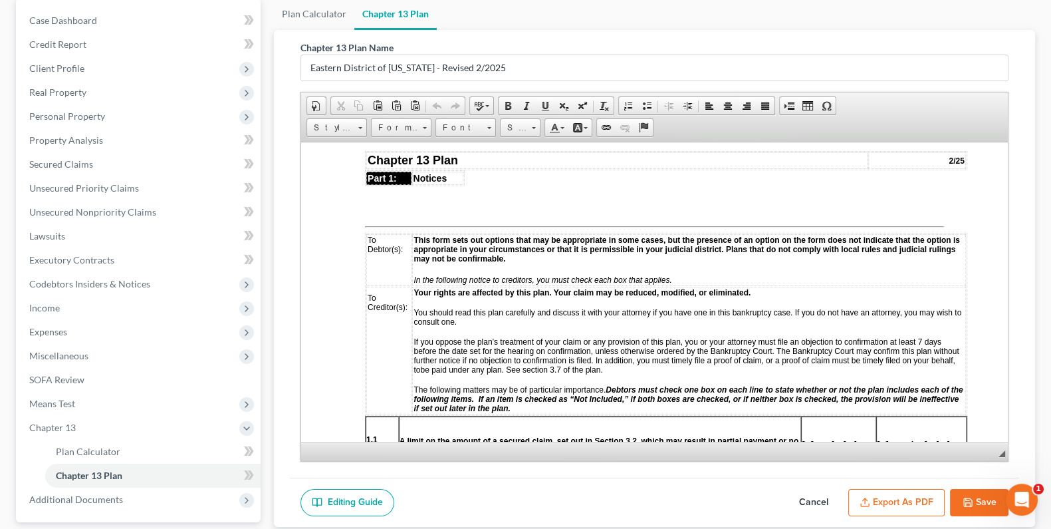
scroll to position [148, 0]
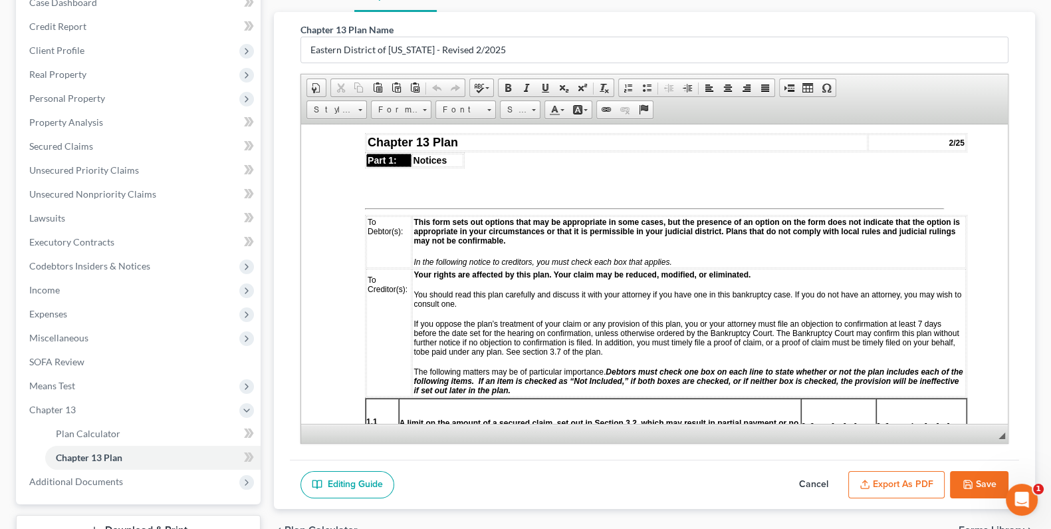
click at [877, 482] on button "Export as PDF" at bounding box center [897, 485] width 96 height 28
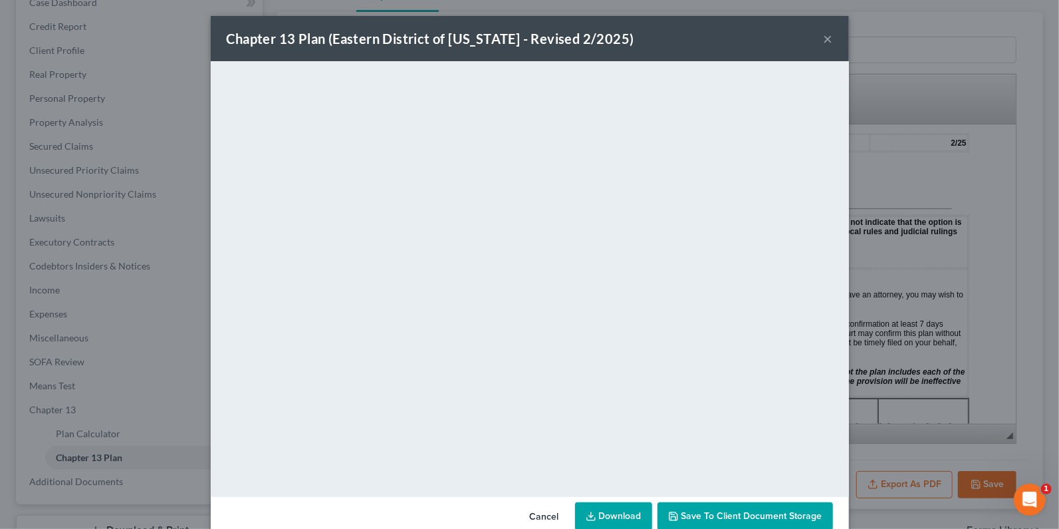
click at [881, 31] on div "Chapter 13 Plan (Eastern District of [US_STATE] - Revised 2/2025) × <object ng-…" at bounding box center [529, 264] width 1059 height 529
